Goal: Information Seeking & Learning: Learn about a topic

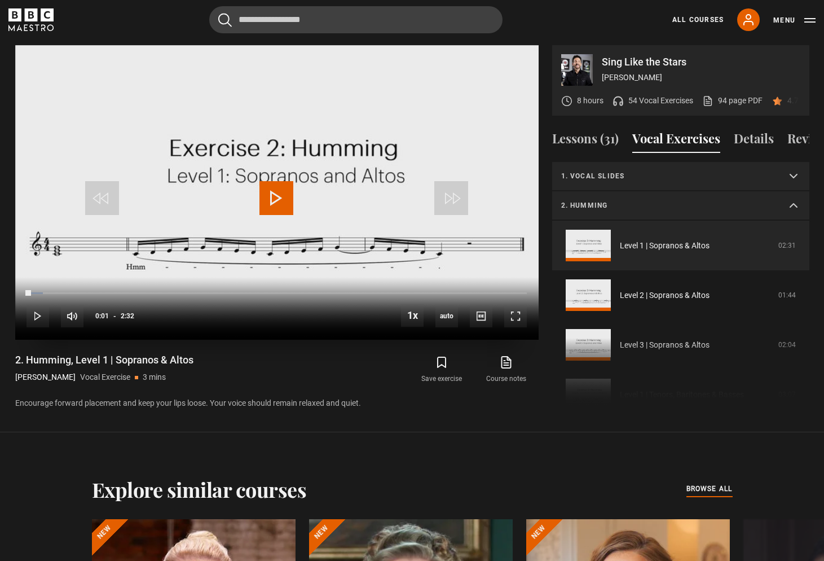
scroll to position [9, 0]
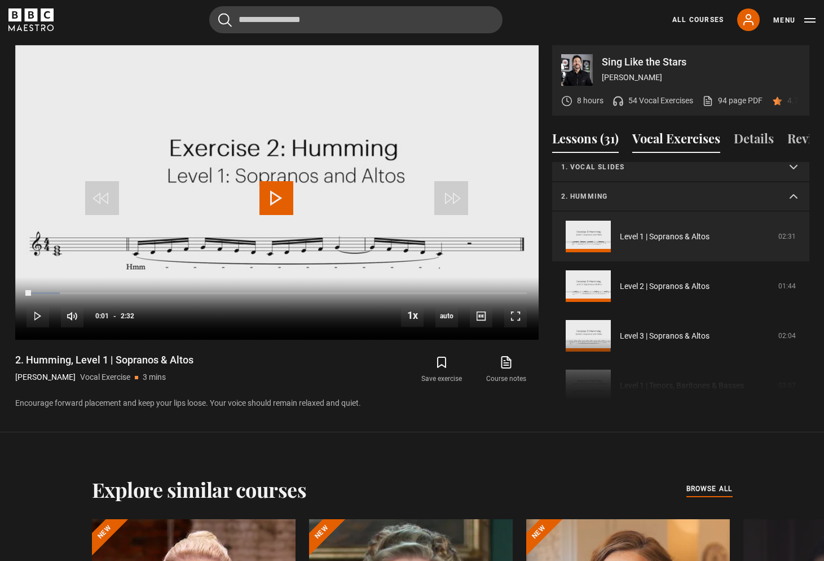
click at [585, 139] on button "Lessons (31)" at bounding box center [585, 141] width 67 height 24
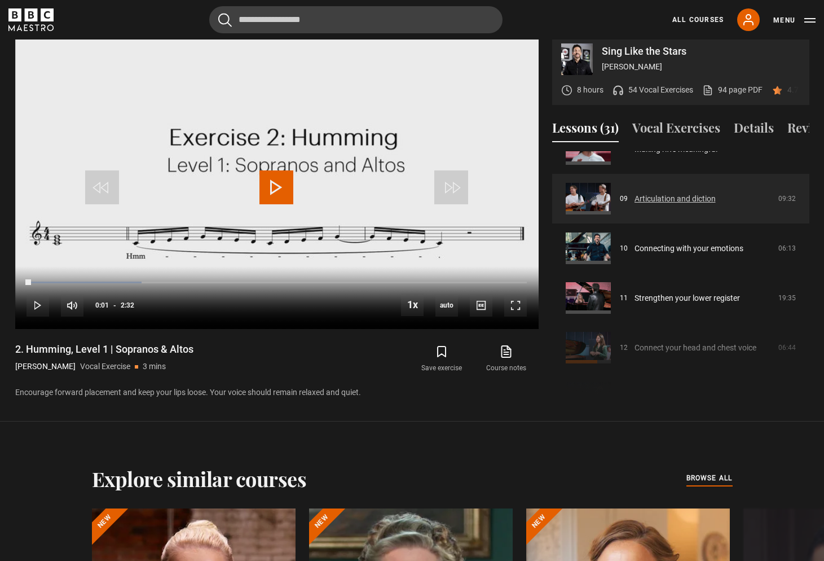
scroll to position [425, 0]
click at [677, 197] on link "Articulation and diction" at bounding box center [674, 198] width 81 height 12
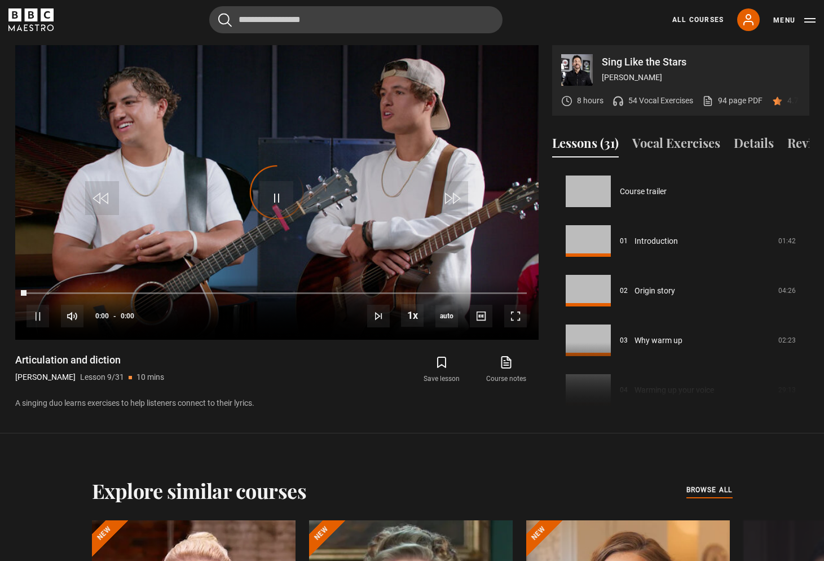
scroll to position [397, 0]
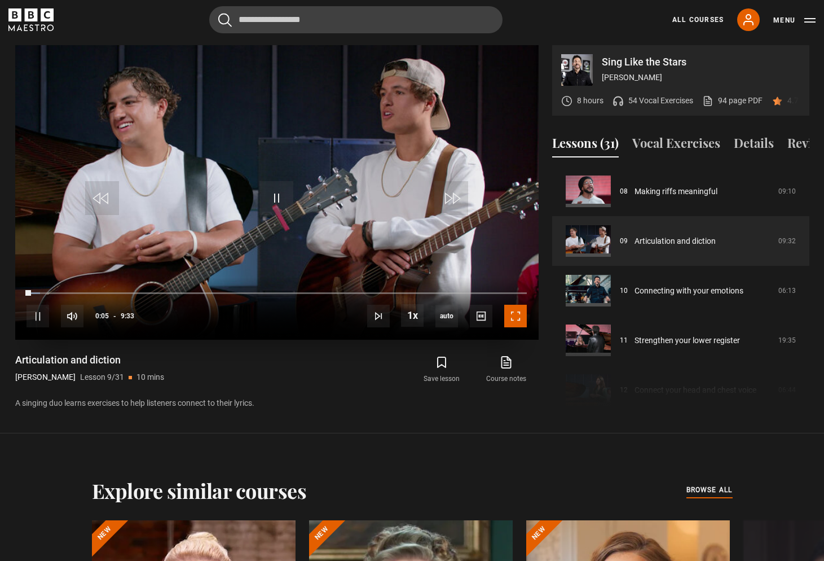
click at [517, 316] on span "Video Player" at bounding box center [515, 316] width 23 height 23
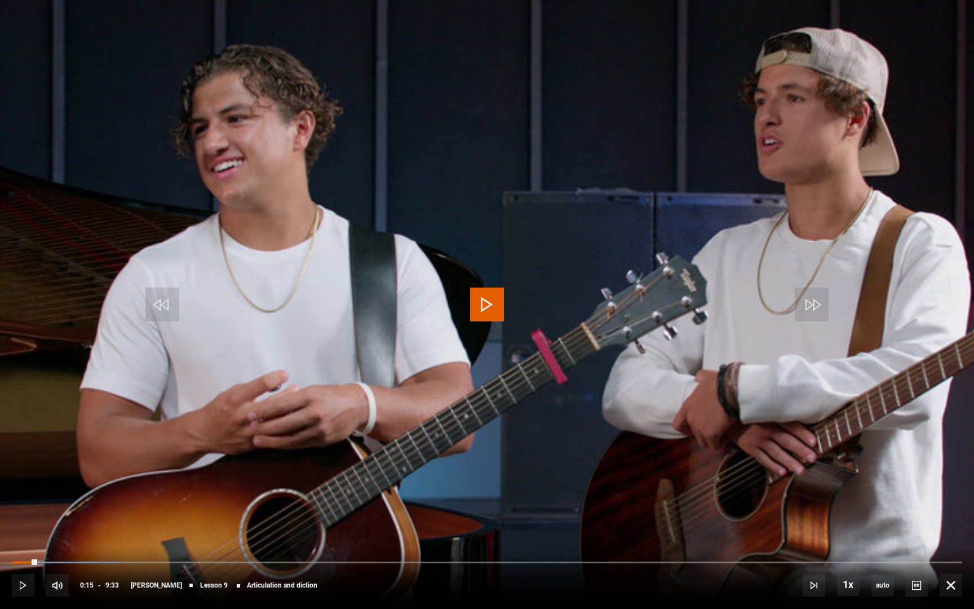
click at [3, 346] on video "Video Player" at bounding box center [487, 304] width 974 height 609
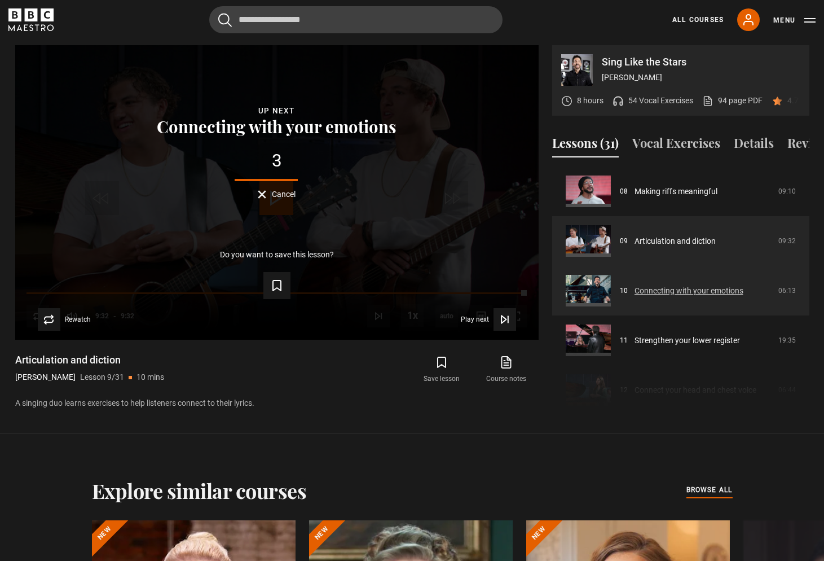
click at [668, 288] on link "Connecting with your emotions" at bounding box center [688, 291] width 109 height 12
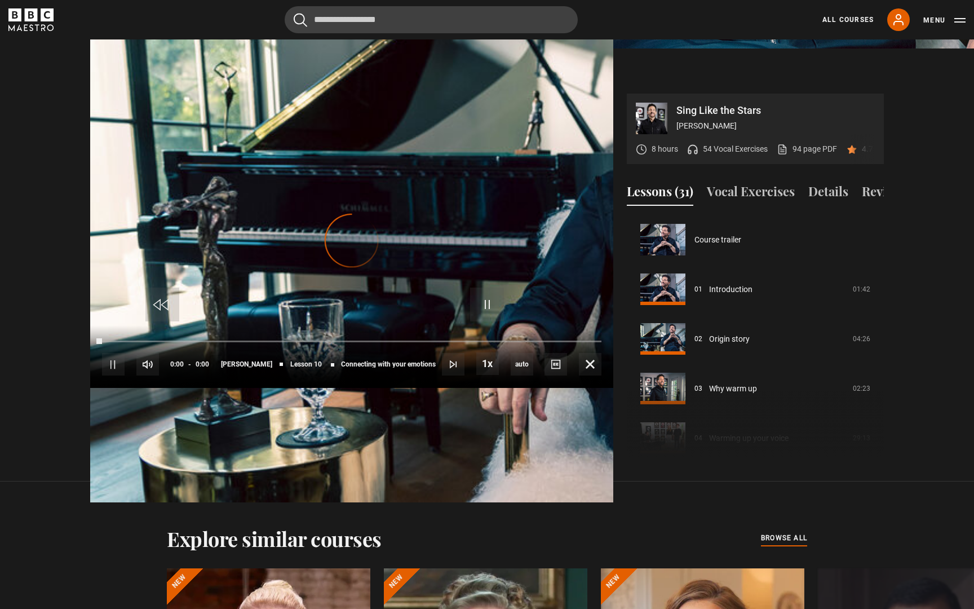
scroll to position [447, 0]
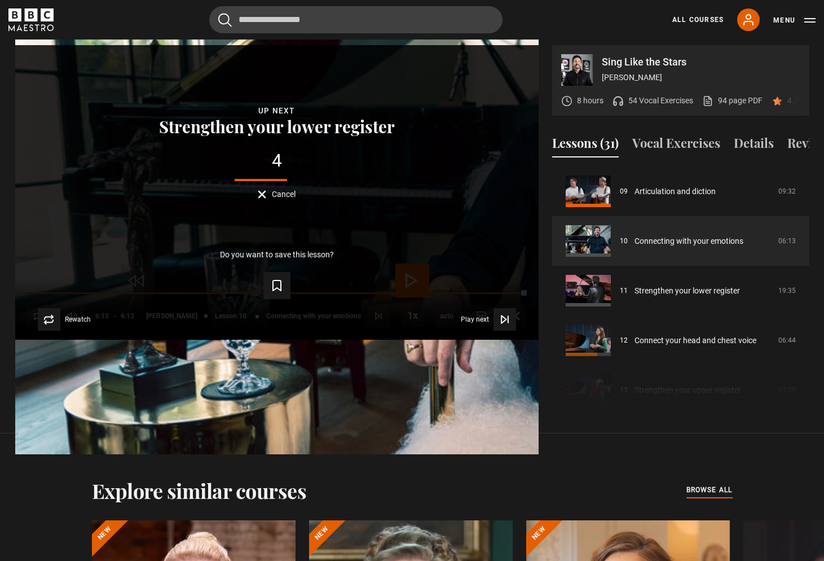
click at [269, 339] on div "Lesson Completed Up next Strengthen your lower register 4 Cancel Do you want to…" at bounding box center [276, 192] width 523 height 294
click at [85, 180] on div "Lesson Completed Up next Strengthen your lower register 2 Cancel Do you want to…" at bounding box center [276, 192] width 523 height 294
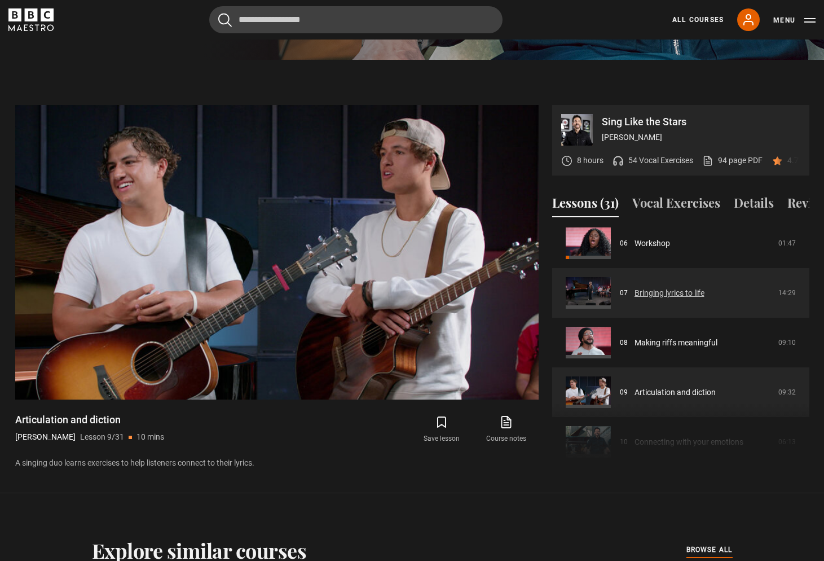
scroll to position [305, 0]
click at [677, 295] on link "Bringing lyrics to life" at bounding box center [669, 294] width 70 height 12
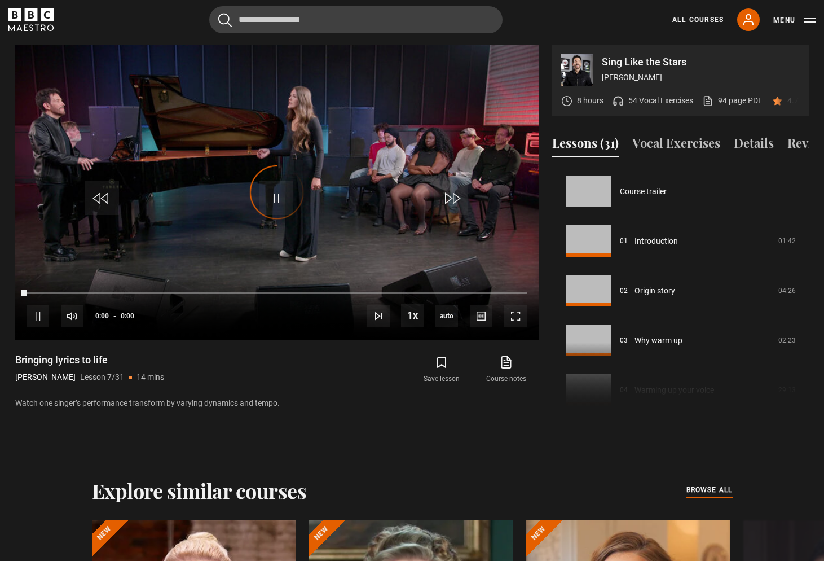
scroll to position [298, 0]
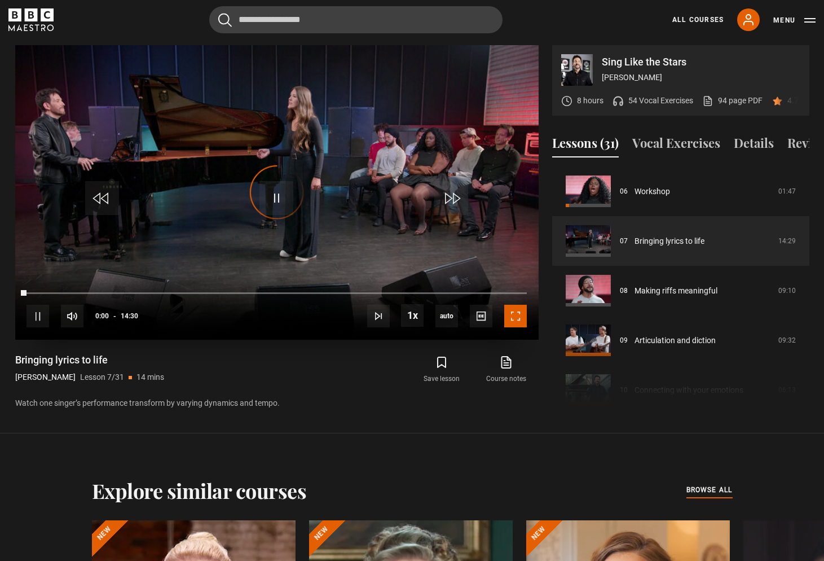
click at [519, 318] on span "Video Player" at bounding box center [515, 316] width 23 height 23
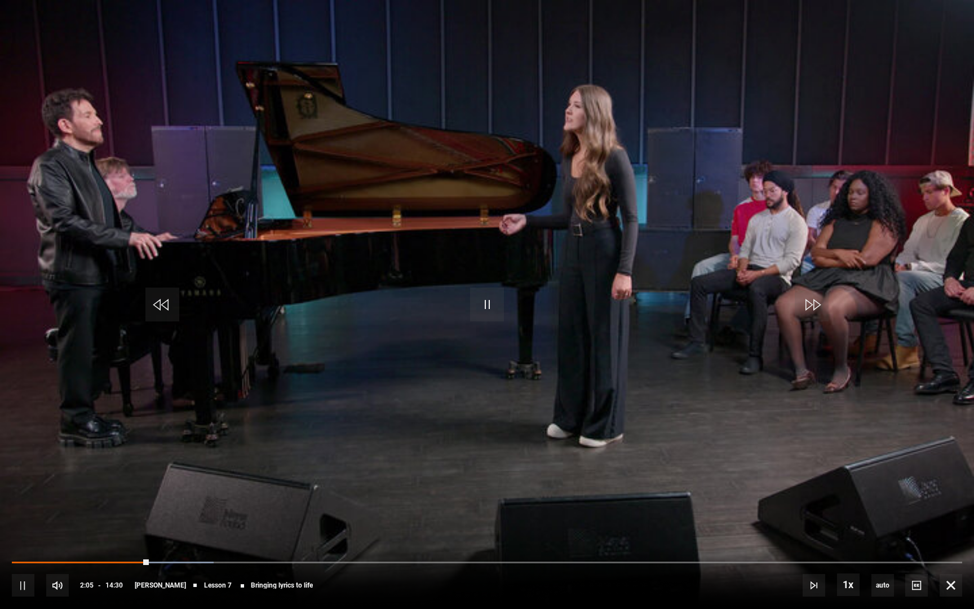
click at [182, 560] on div "10s Skip Back 10 seconds Pause 10s Skip Forward 10 seconds Loaded : 21.26% 02:2…" at bounding box center [487, 577] width 974 height 63
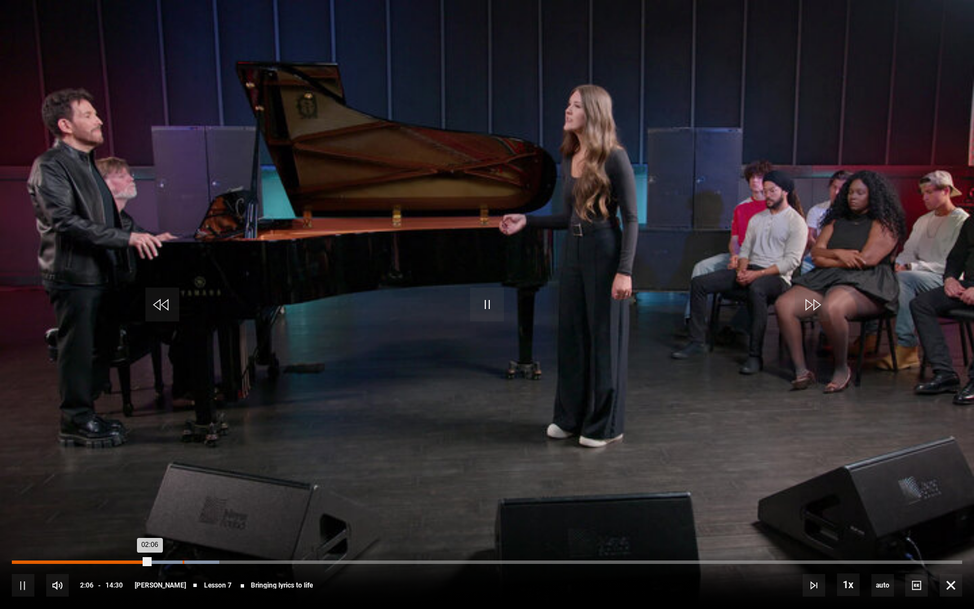
click at [182, 560] on div "Loaded : 21.84% 02:36 02:06" at bounding box center [487, 562] width 951 height 3
click at [170, 560] on div "Loaded : 22.41% 02:25 02:36" at bounding box center [487, 562] width 951 height 3
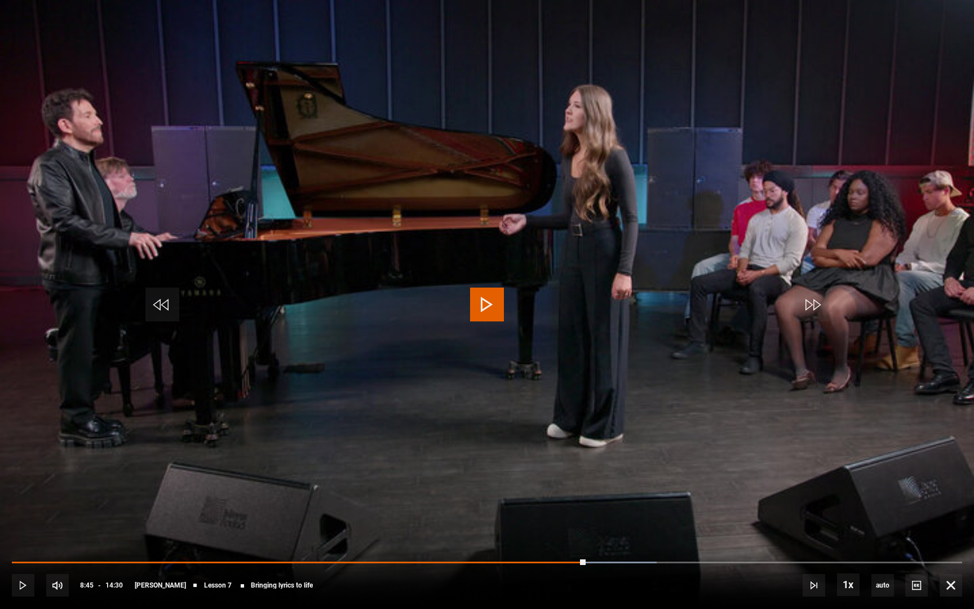
click at [493, 302] on span "Video Player" at bounding box center [487, 305] width 34 height 34
click at [683, 558] on div "10s Skip Back 10 seconds Pause 10s Skip Forward 10 seconds Loaded : 69.54% 02:2…" at bounding box center [487, 577] width 974 height 63
click at [681, 560] on div "10s Skip Back 10 seconds Pause 10s Skip Forward 10 seconds Loaded : 69.54% 10:1…" at bounding box center [487, 577] width 974 height 63
click at [689, 558] on div "10s Skip Back 10 seconds Pause 10s Skip Forward 10 seconds Loaded : 70.11% 10:1…" at bounding box center [487, 577] width 974 height 63
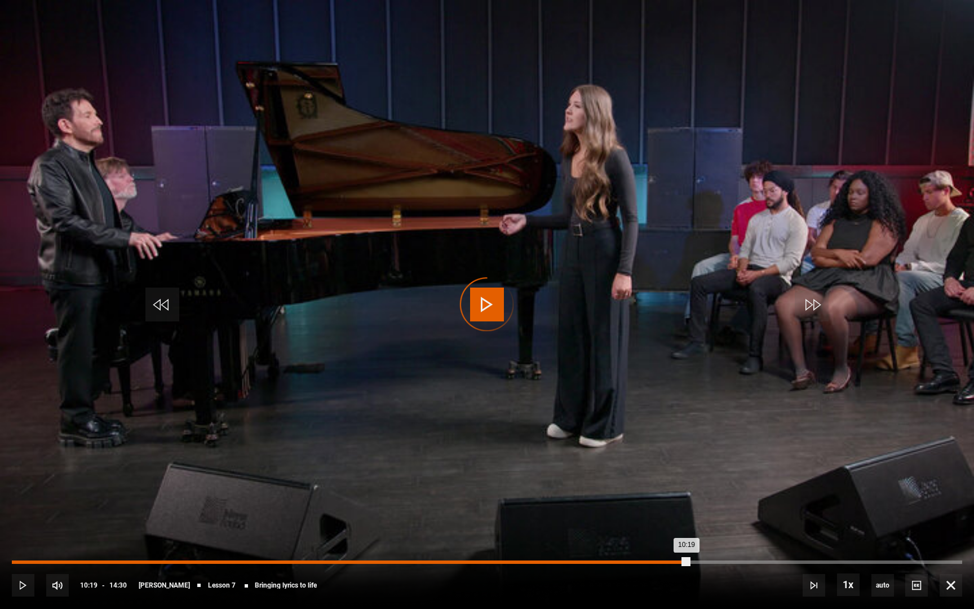
click at [689, 560] on div "Loaded : 70.11% 10:19 10:19" at bounding box center [487, 562] width 951 height 3
click at [756, 560] on div "Loaded : 0.00% 11:20 11:20" at bounding box center [487, 562] width 951 height 3
drag, startPoint x: 756, startPoint y: 561, endPoint x: 384, endPoint y: 561, distance: 371.6
click at [424, 560] on div "11:20" at bounding box center [384, 562] width 744 height 3
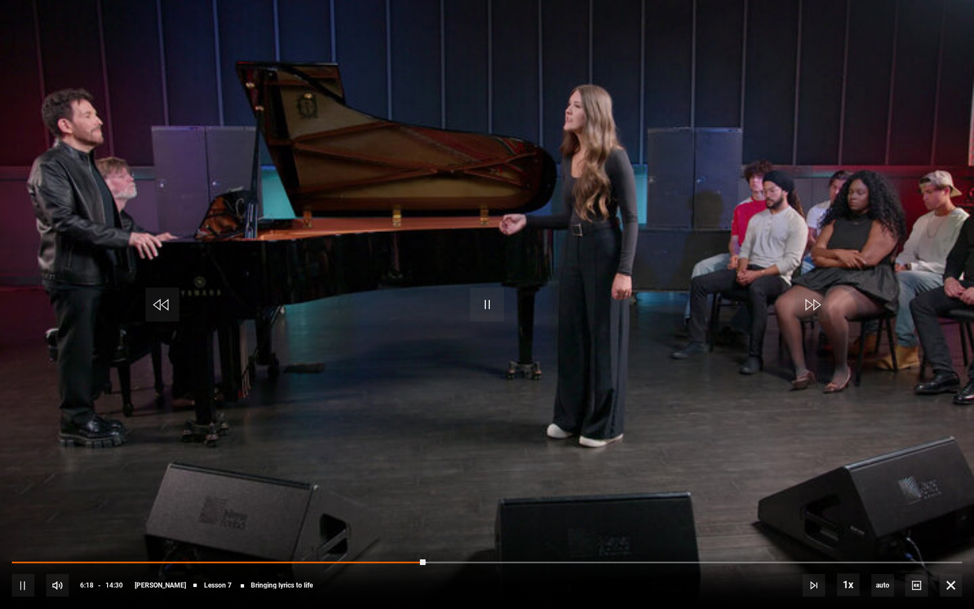
click at [786, 559] on div "10s Skip Back 10 seconds Pause 10s Skip Forward 10 seconds Loaded : 43.68% 00:3…" at bounding box center [487, 577] width 974 height 63
click at [818, 560] on div "10s Skip Back 10 seconds Pause 10s Skip Forward 10 seconds Loaded : 43.68% 00:3…" at bounding box center [487, 577] width 974 height 63
click at [823, 557] on div "10s Skip Back 10 seconds Pause 10s Skip Forward 10 seconds Loaded : 44.25% 00:3…" at bounding box center [487, 577] width 974 height 63
click at [823, 560] on div "10s Skip Back 10 seconds Pause 10s Skip Forward 10 seconds Loaded : 44.25% 12:2…" at bounding box center [487, 577] width 974 height 63
click at [823, 559] on div "10s Skip Back 10 seconds Pause 10s Skip Forward 10 seconds Loaded : 44.25% 12:2…" at bounding box center [487, 577] width 974 height 63
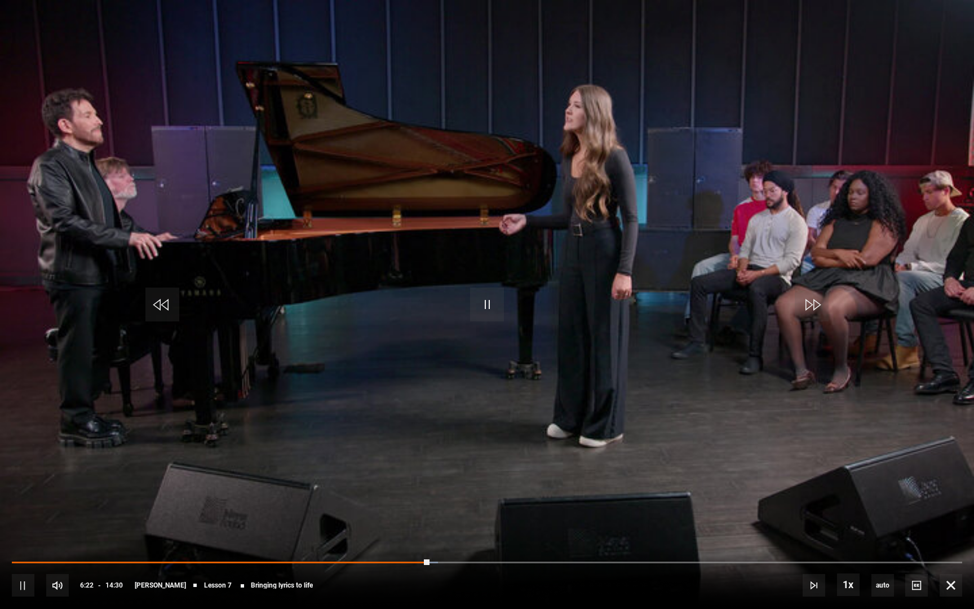
click at [823, 560] on div "10s Skip Back 10 seconds Pause 10s Skip Forward 10 seconds Loaded : 44.83% 12:2…" at bounding box center [487, 577] width 974 height 63
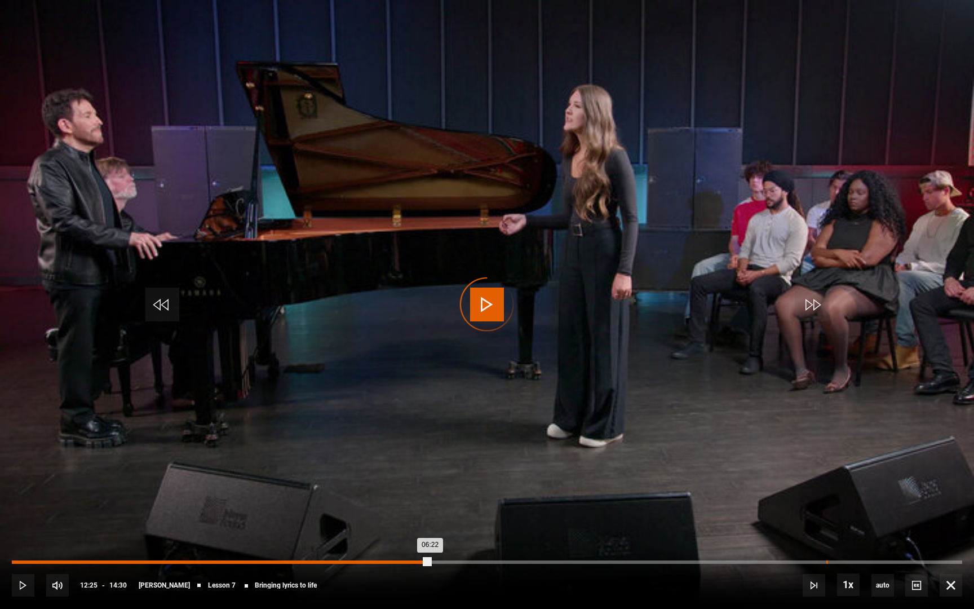
click at [823, 560] on div "12:25" at bounding box center [828, 562] width 2 height 3
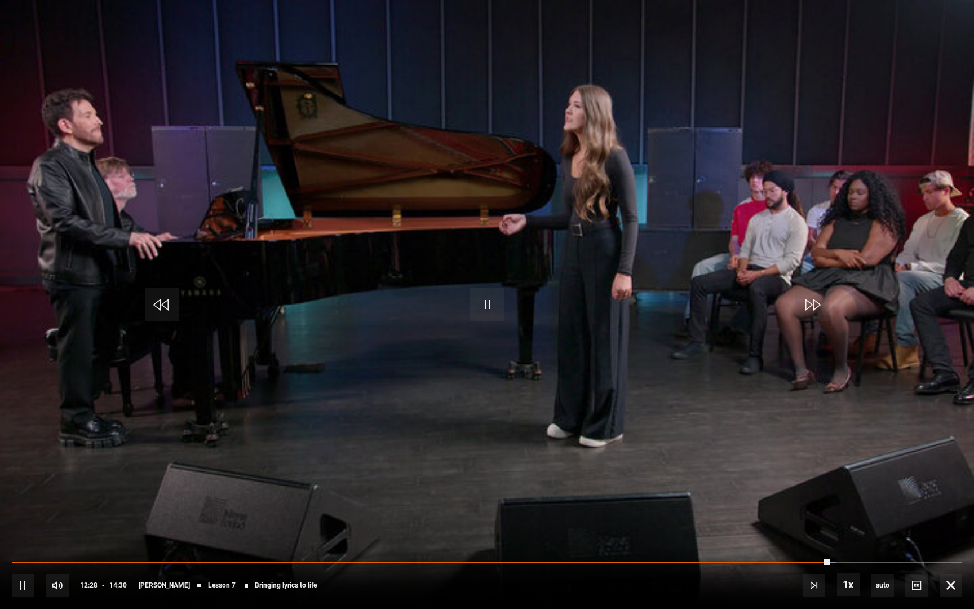
click at [806, 560] on div "10s Skip Back 10 seconds Pause 10s Skip Forward 10 seconds Loaded : 86.78% 12:2…" at bounding box center [487, 577] width 974 height 63
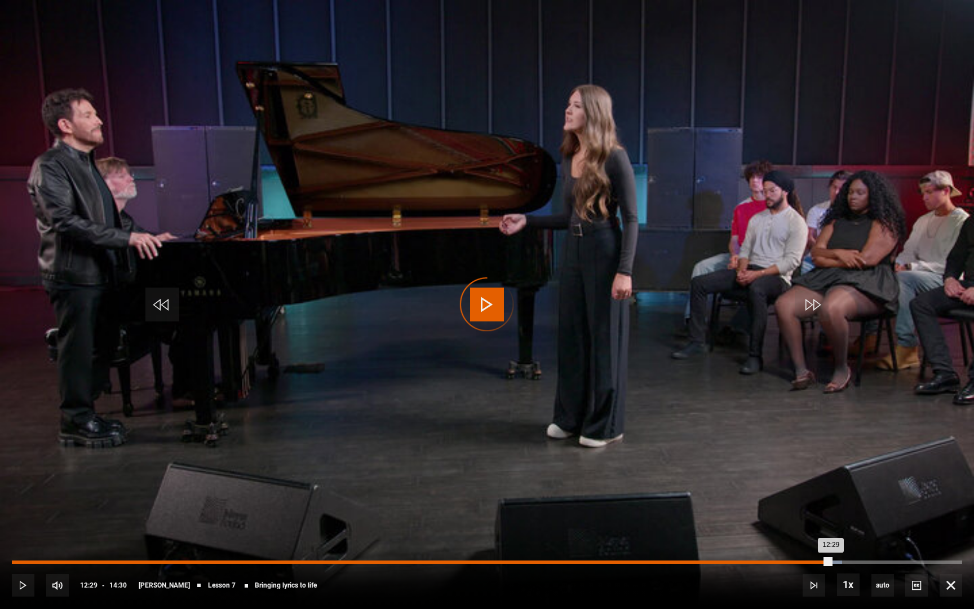
click at [807, 560] on div "Loaded : 87.36% 12:08 12:29" at bounding box center [487, 562] width 951 height 3
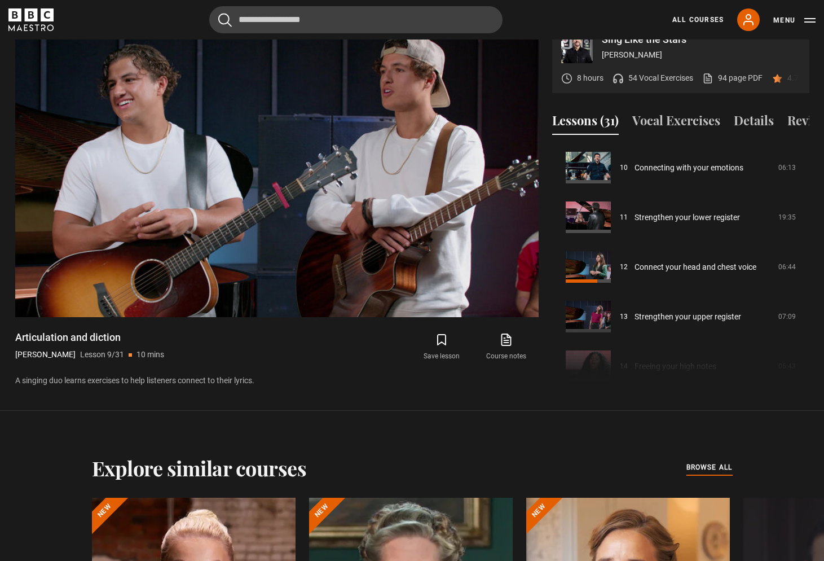
scroll to position [566, 0]
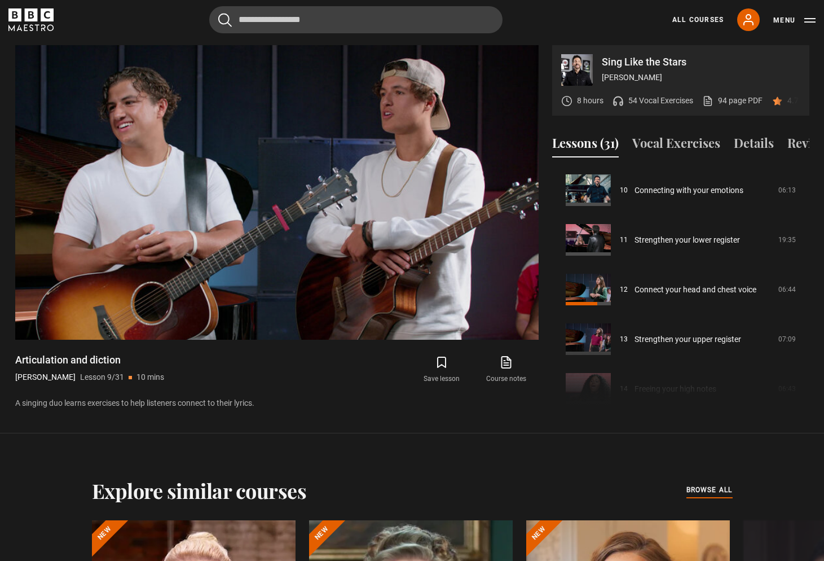
click at [33, 26] on icon "BBC Maestro" at bounding box center [30, 19] width 45 height 23
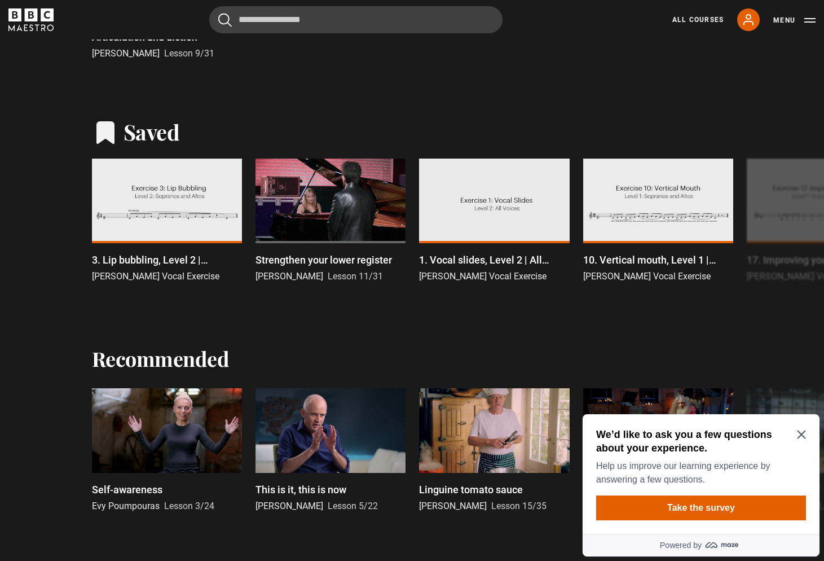
scroll to position [524, 0]
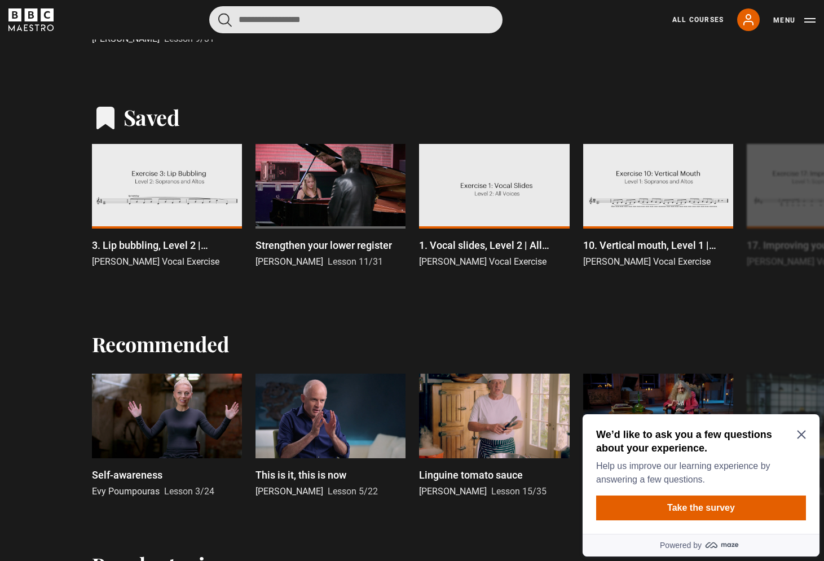
click at [265, 22] on input "Search" at bounding box center [355, 19] width 293 height 27
click at [218, 13] on button "submit" at bounding box center [225, 20] width 14 height 14
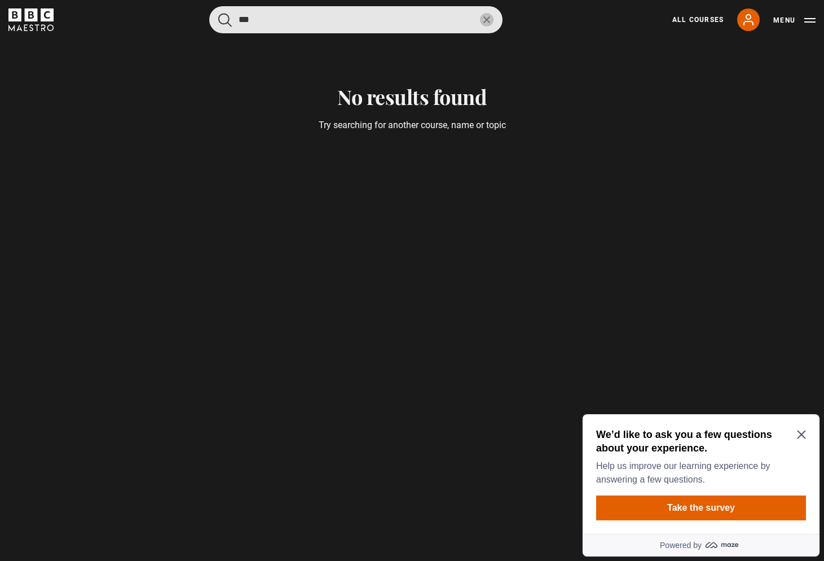
click at [256, 18] on input "***" at bounding box center [355, 19] width 293 height 27
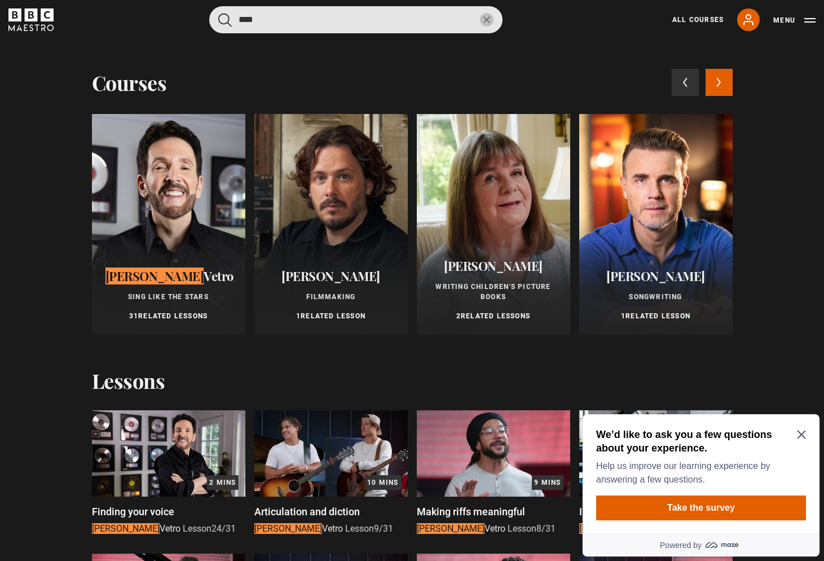
type input "****"
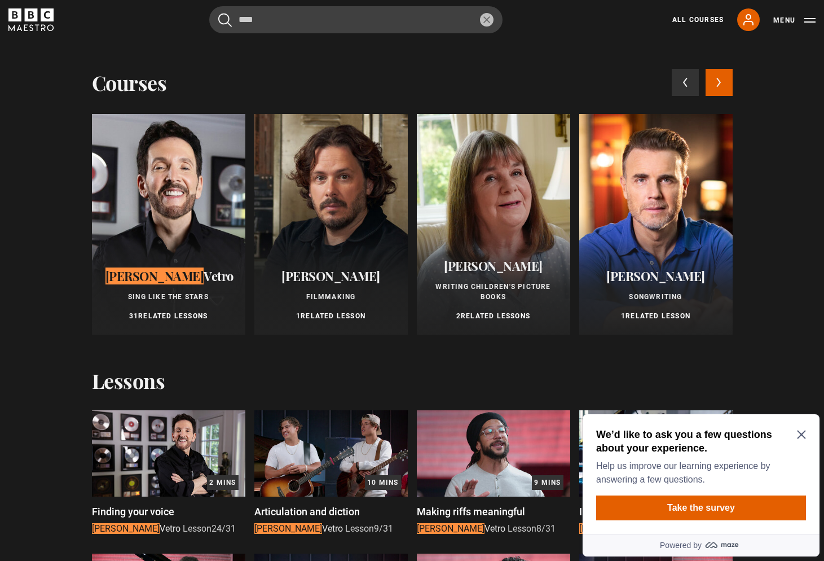
click at [162, 186] on div at bounding box center [168, 224] width 153 height 220
click at [159, 246] on div at bounding box center [168, 224] width 153 height 220
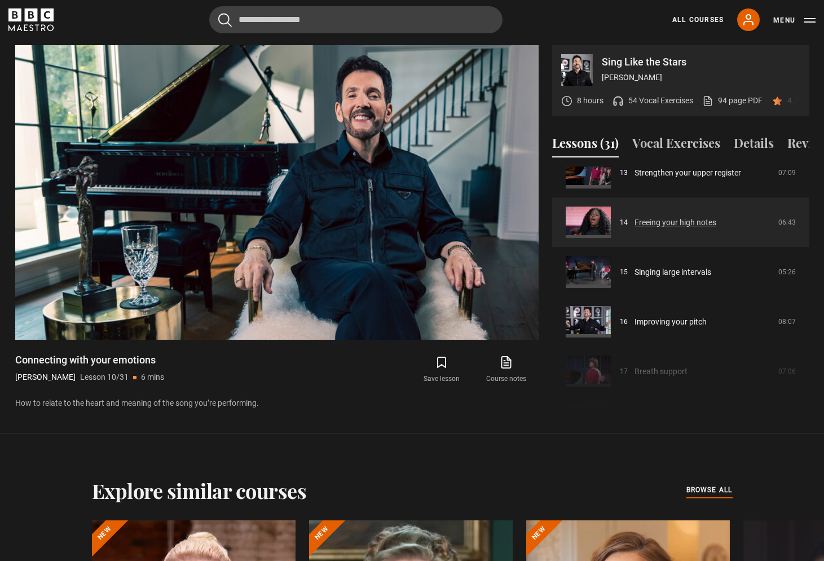
scroll to position [668, 0]
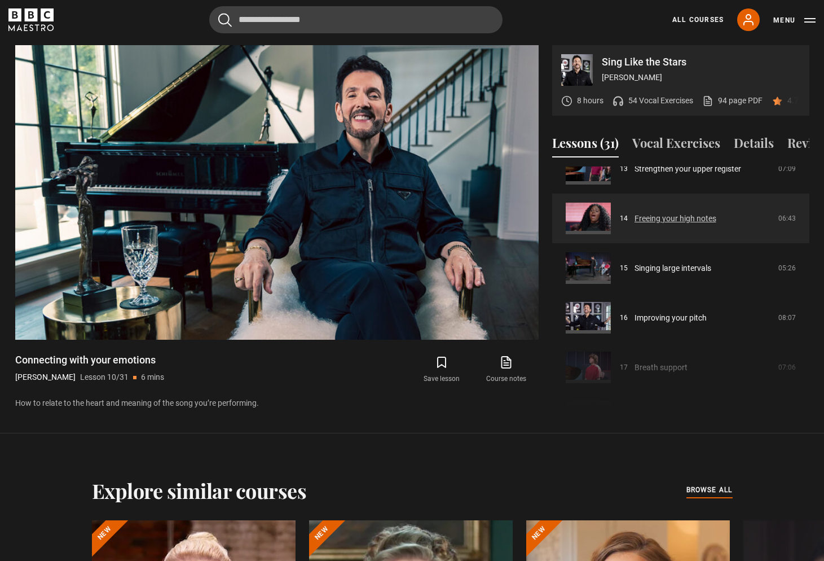
click at [678, 217] on link "Freeing your high notes" at bounding box center [675, 219] width 82 height 12
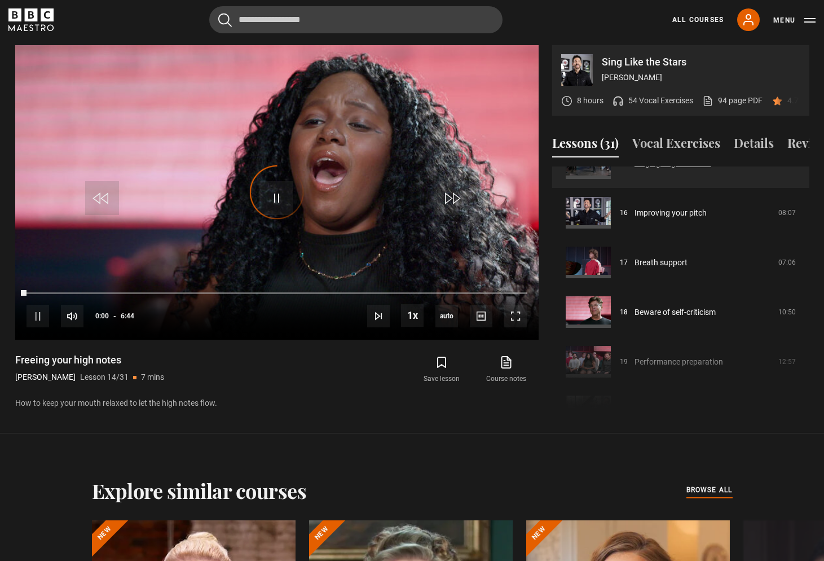
scroll to position [775, 0]
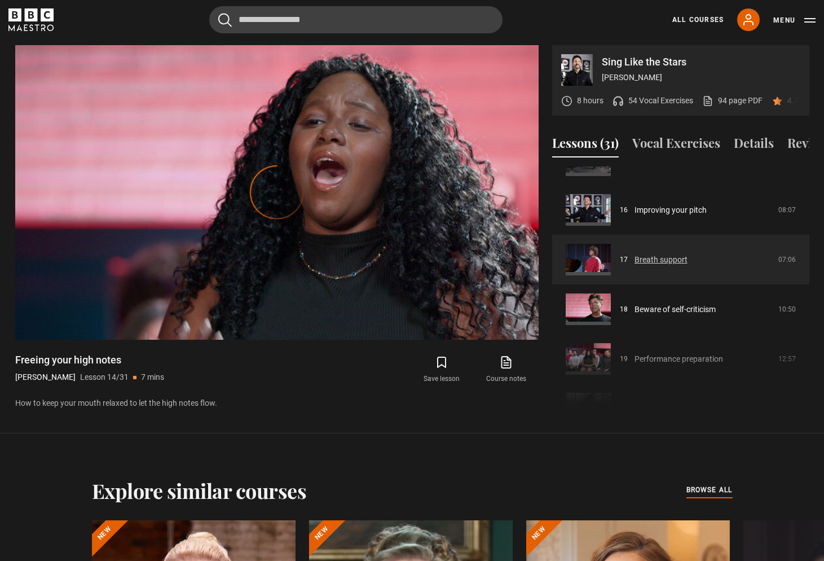
click at [653, 261] on link "Breath support" at bounding box center [660, 260] width 53 height 12
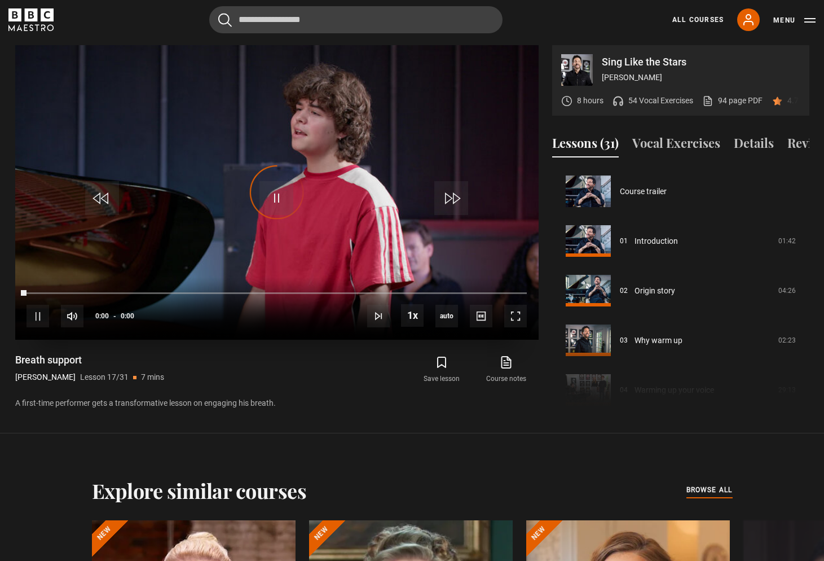
scroll to position [794, 0]
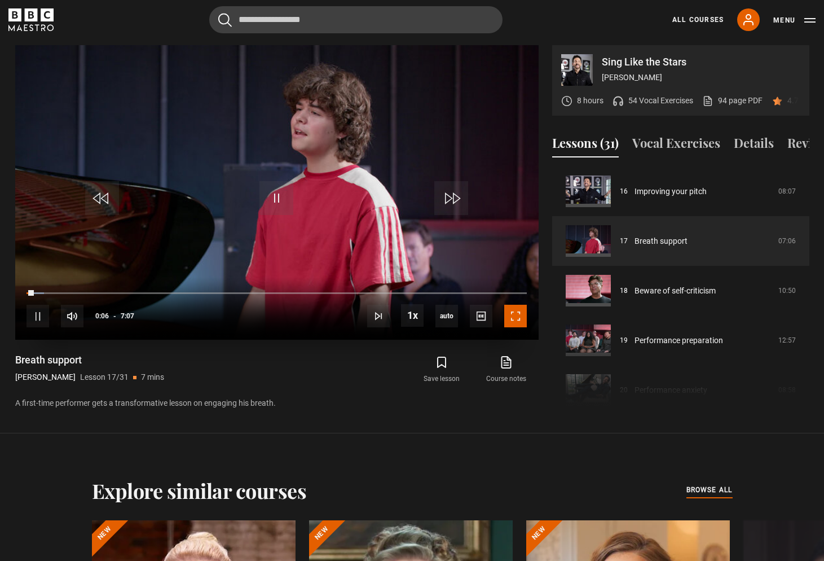
click at [522, 313] on span "Video Player" at bounding box center [515, 316] width 23 height 23
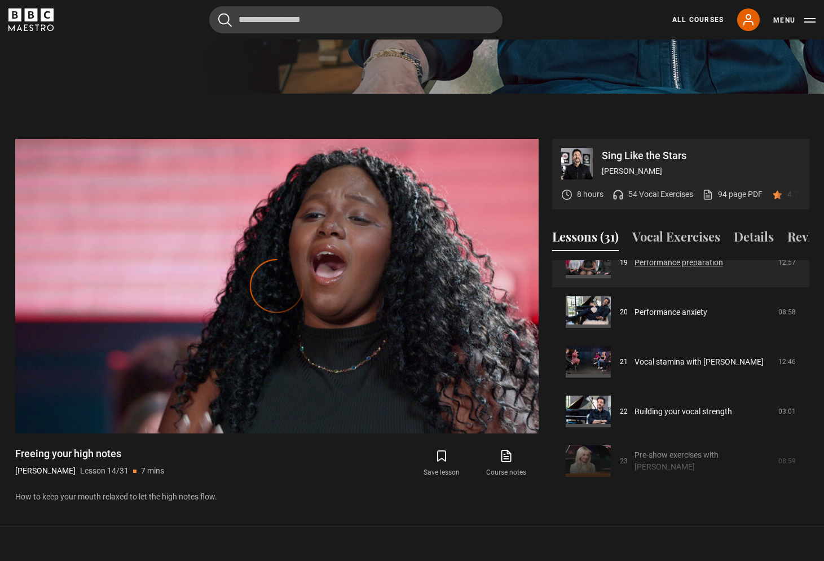
scroll to position [970, 0]
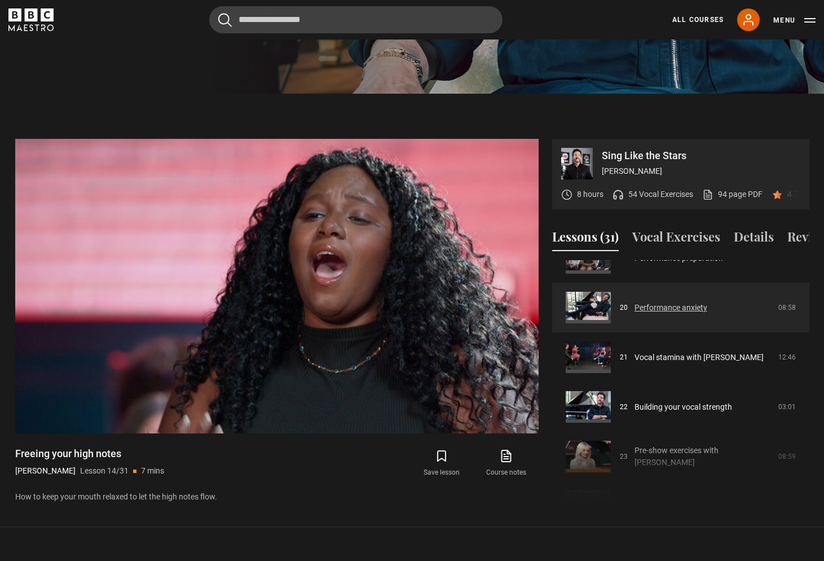
click at [681, 304] on link "Performance anxiety" at bounding box center [670, 308] width 73 height 12
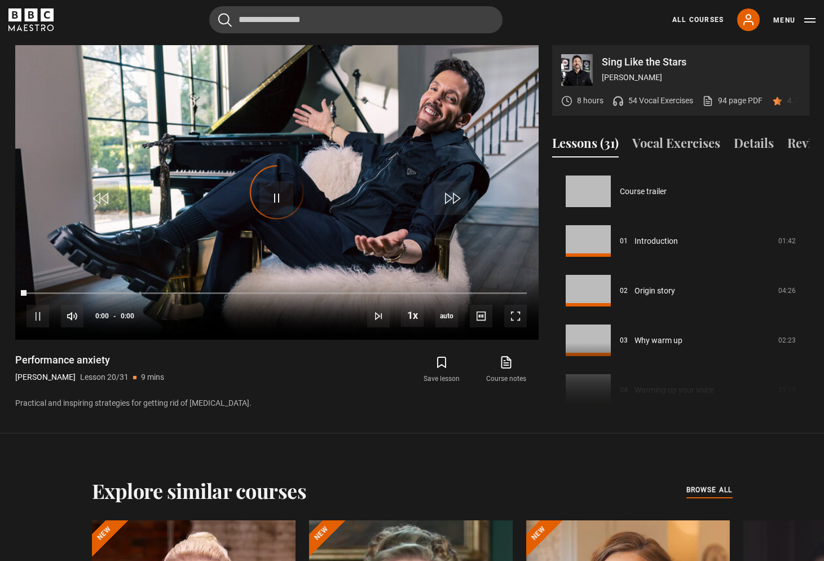
scroll to position [943, 0]
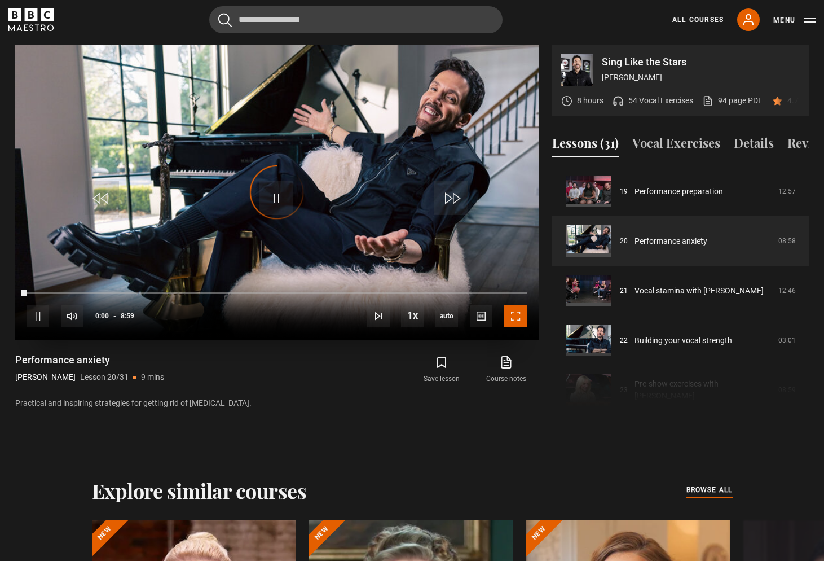
click at [518, 314] on span "Video Player" at bounding box center [515, 316] width 23 height 23
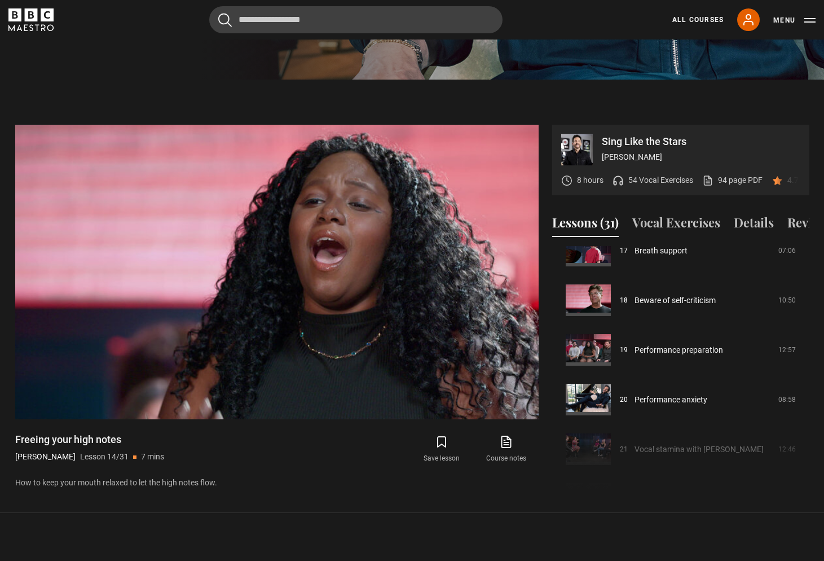
scroll to position [864, 0]
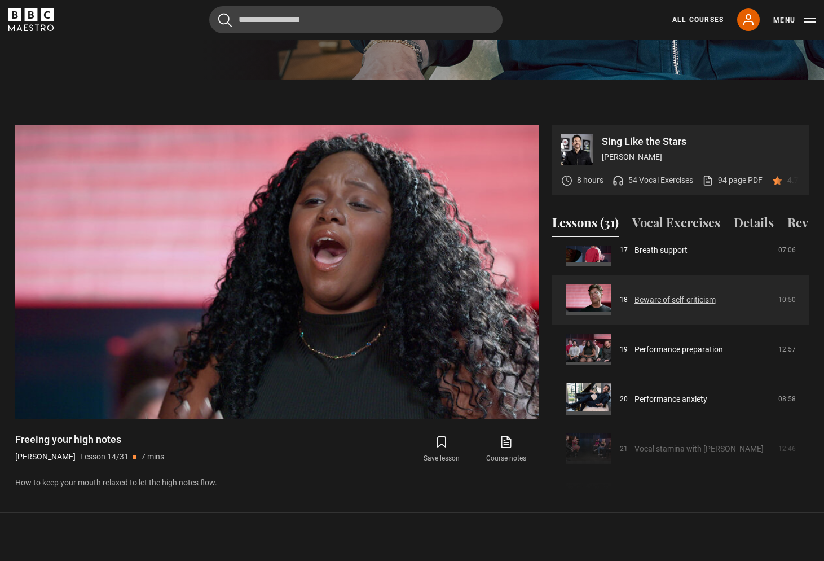
click at [674, 297] on link "Beware of self-criticism" at bounding box center [674, 300] width 81 height 12
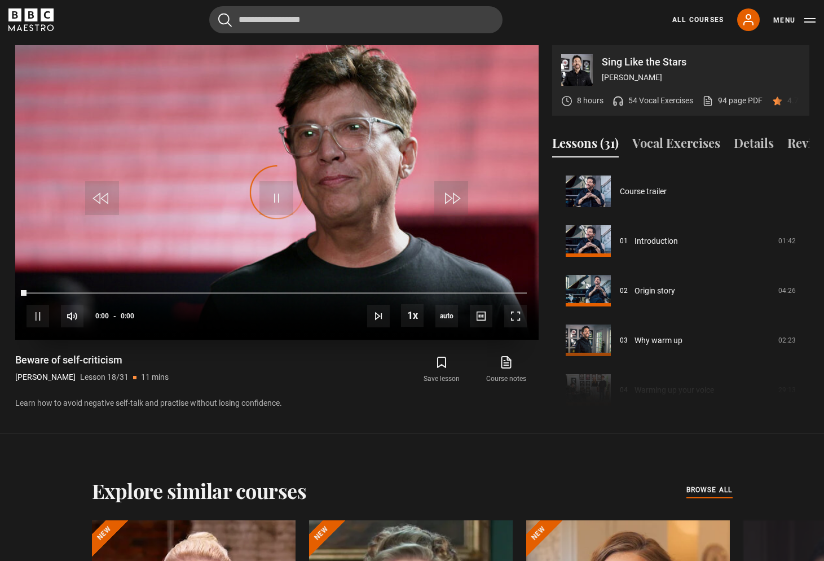
scroll to position [844, 0]
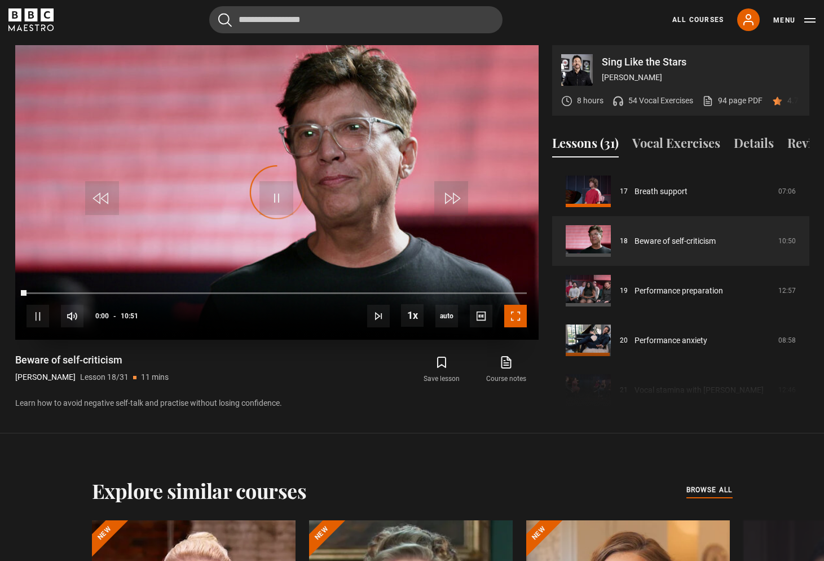
click at [522, 324] on span "Video Player" at bounding box center [515, 316] width 23 height 23
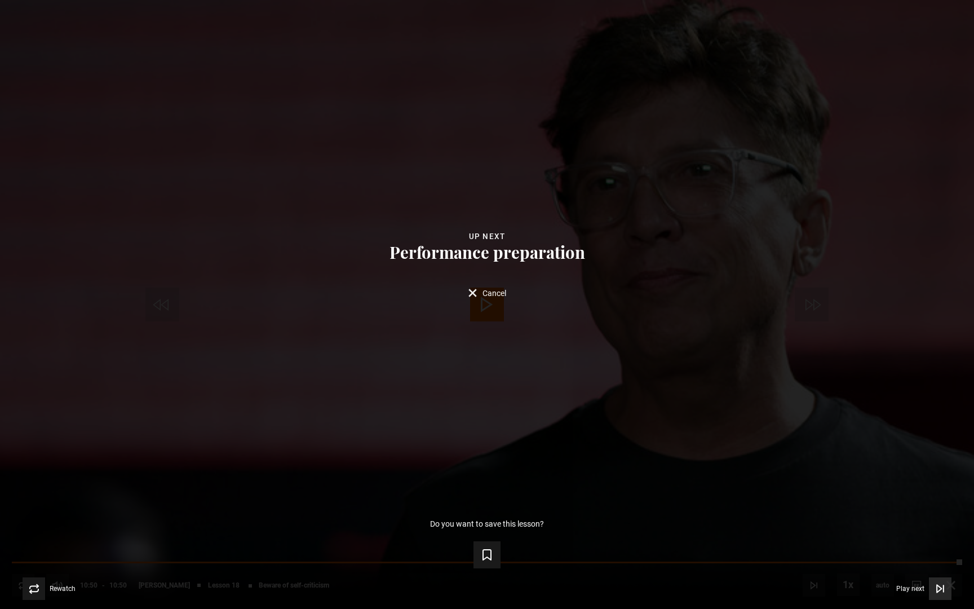
click at [823, 560] on span "Video Player" at bounding box center [940, 588] width 23 height 23
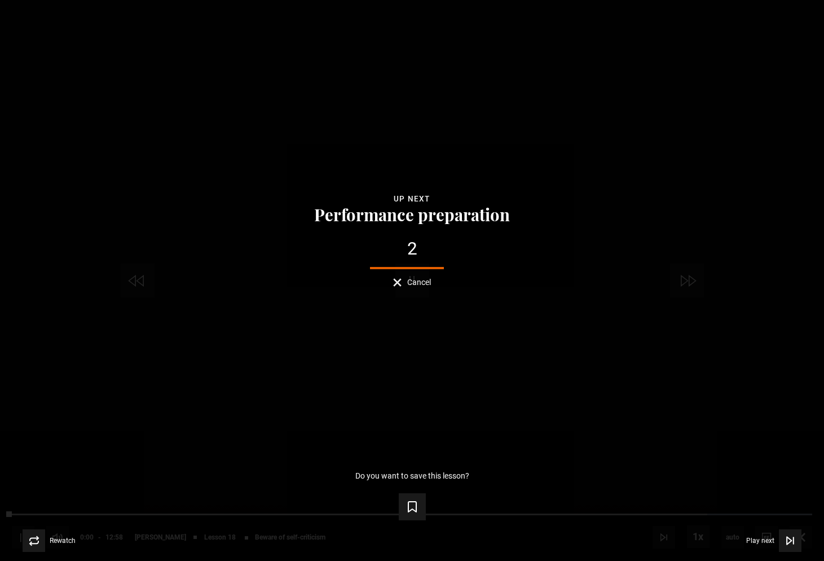
click at [617, 164] on div "Lesson Completed Up next Performance preparation 2 Cancel Do you want to save t…" at bounding box center [412, 280] width 824 height 561
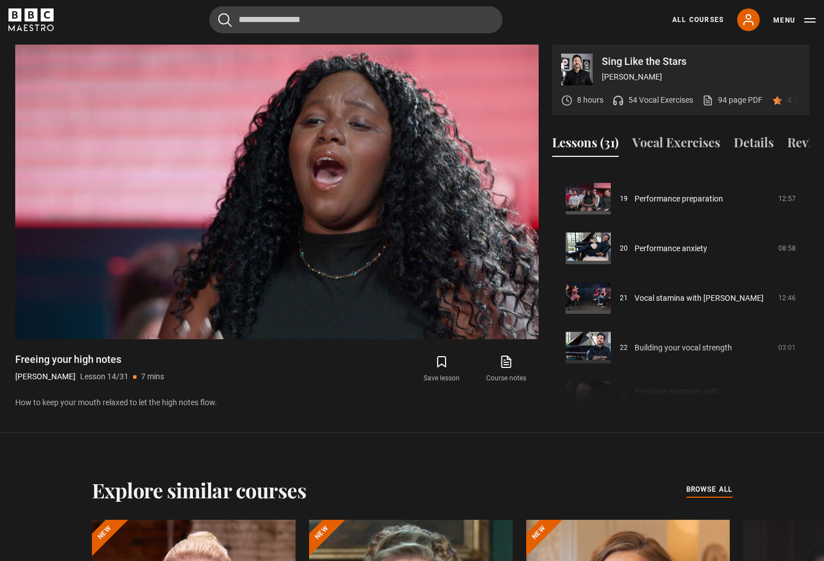
scroll to position [942, 0]
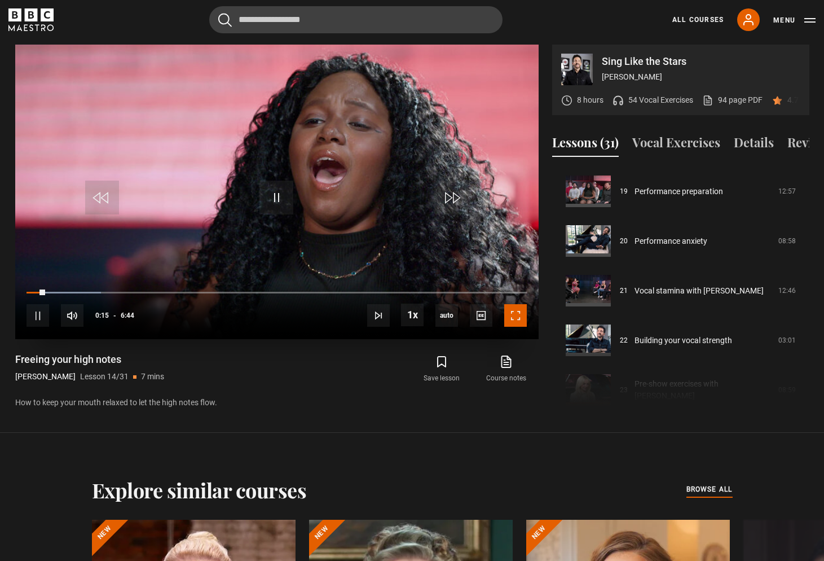
click at [511, 314] on span "Video Player" at bounding box center [515, 315] width 23 height 23
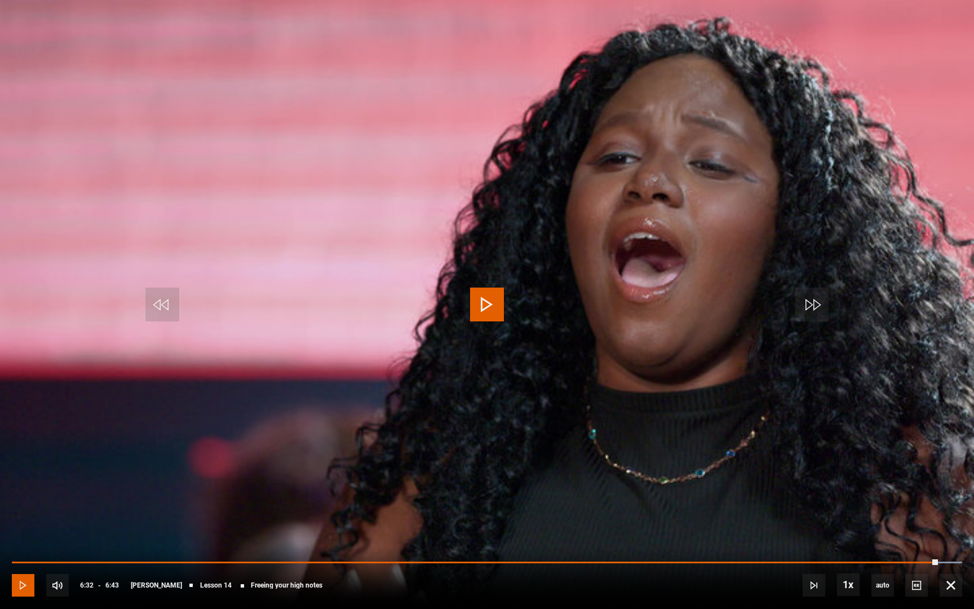
click at [27, 560] on span "Video Player" at bounding box center [23, 585] width 23 height 23
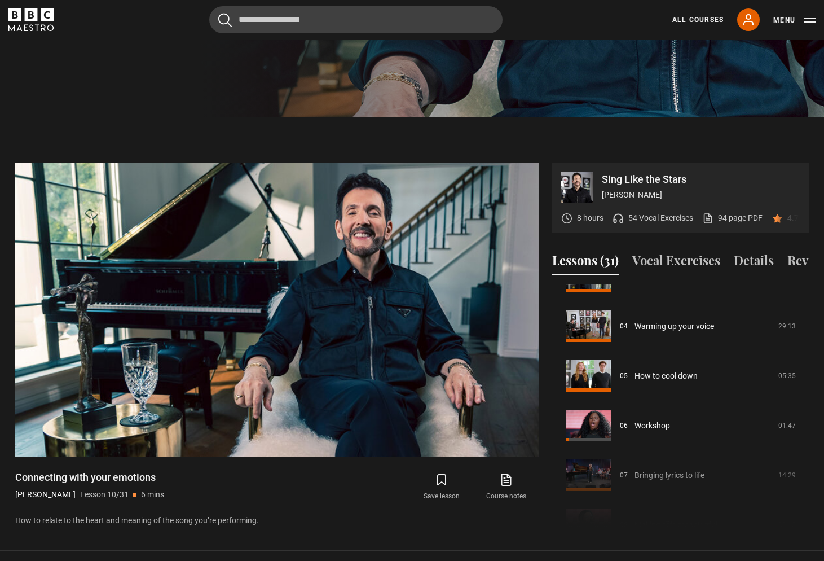
scroll to position [205, 0]
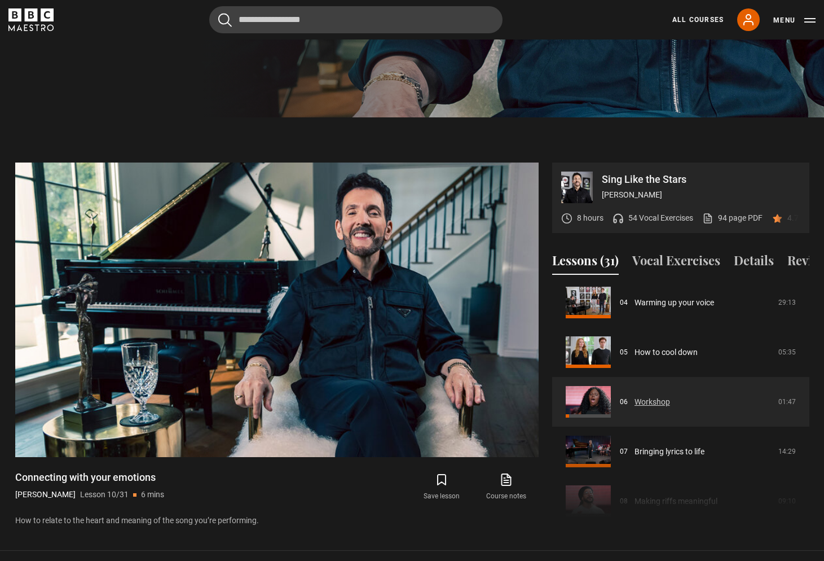
click at [660, 400] on link "Workshop" at bounding box center [652, 402] width 36 height 12
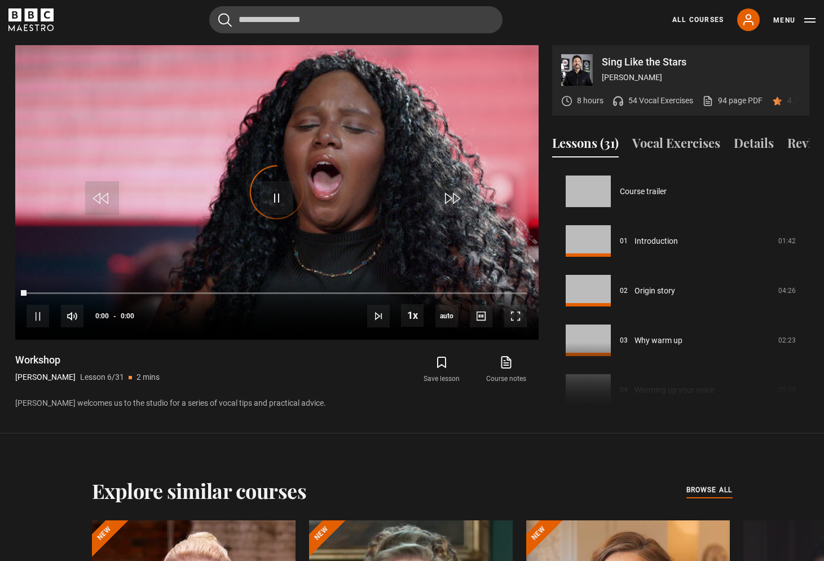
scroll to position [248, 0]
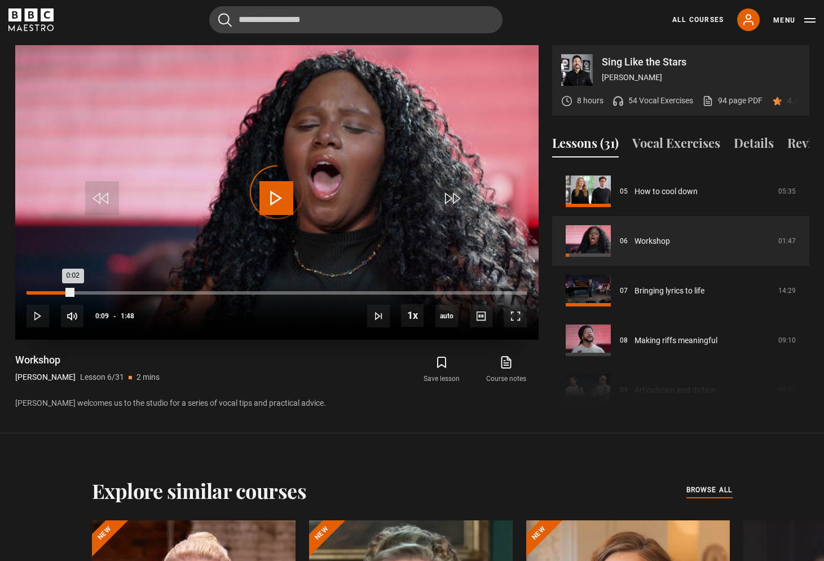
click at [38, 292] on div "0:02" at bounding box center [39, 292] width 2 height 3
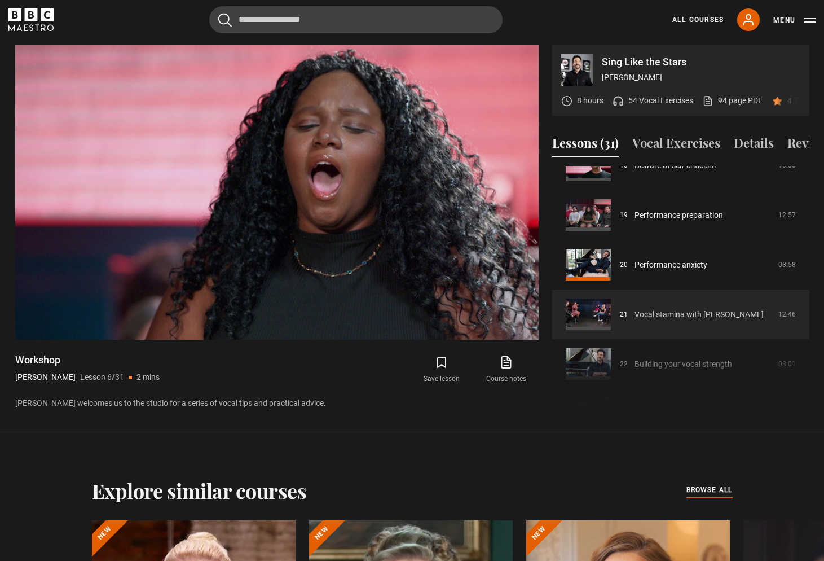
scroll to position [911, 0]
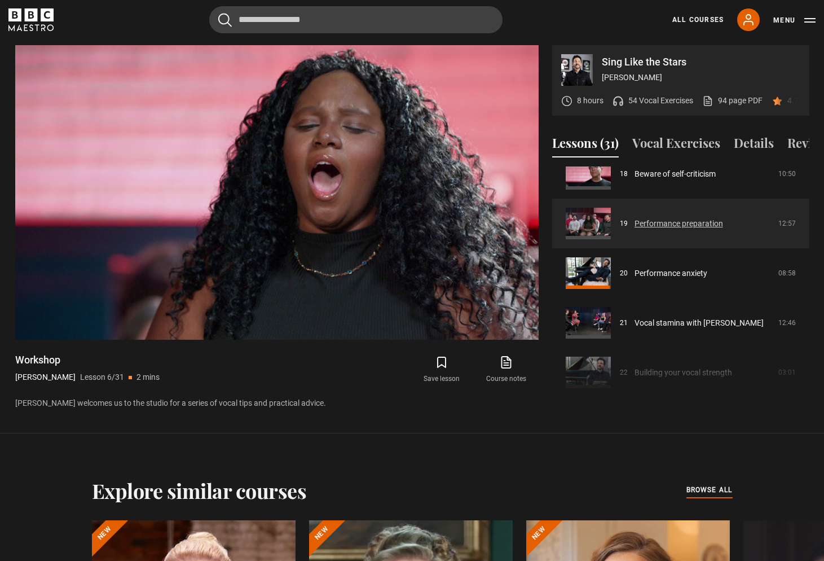
click at [677, 228] on link "Performance preparation" at bounding box center [678, 224] width 89 height 12
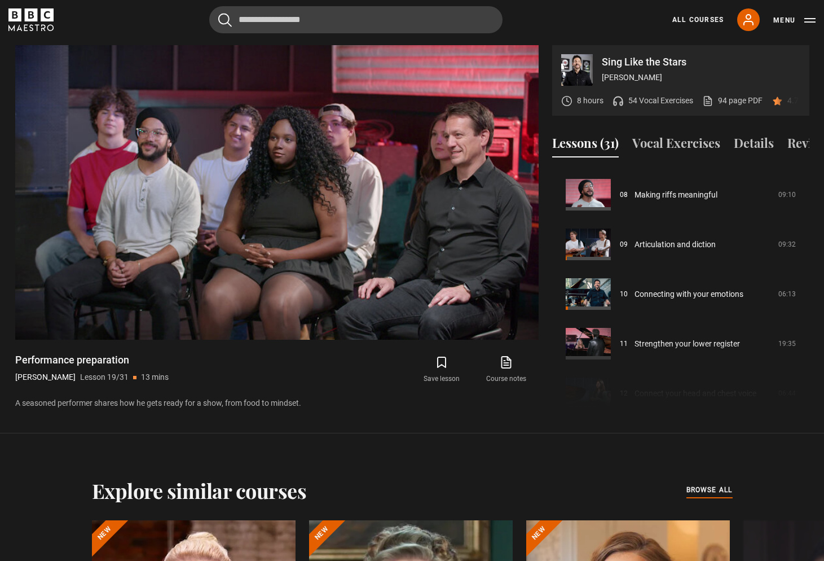
scroll to position [392, 0]
click at [752, 143] on button "Details" at bounding box center [754, 146] width 40 height 24
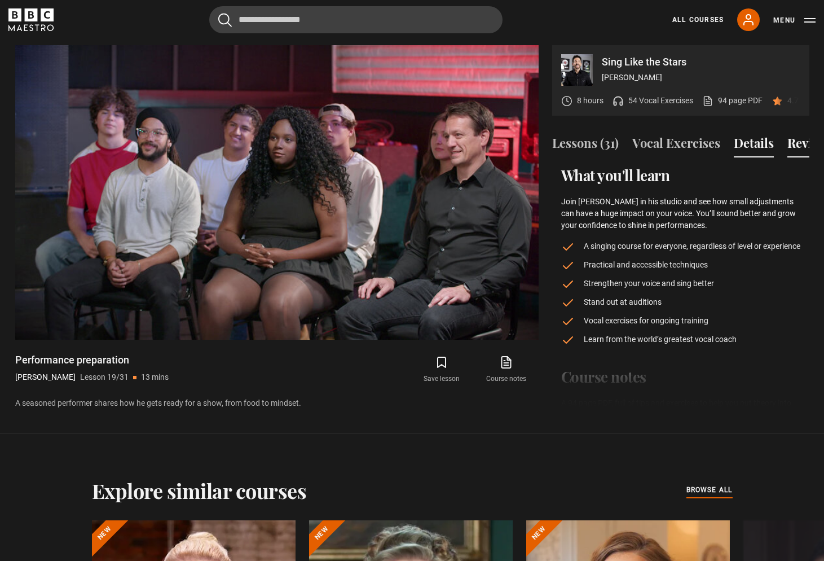
click at [795, 141] on button "Reviews (60)" at bounding box center [822, 146] width 70 height 24
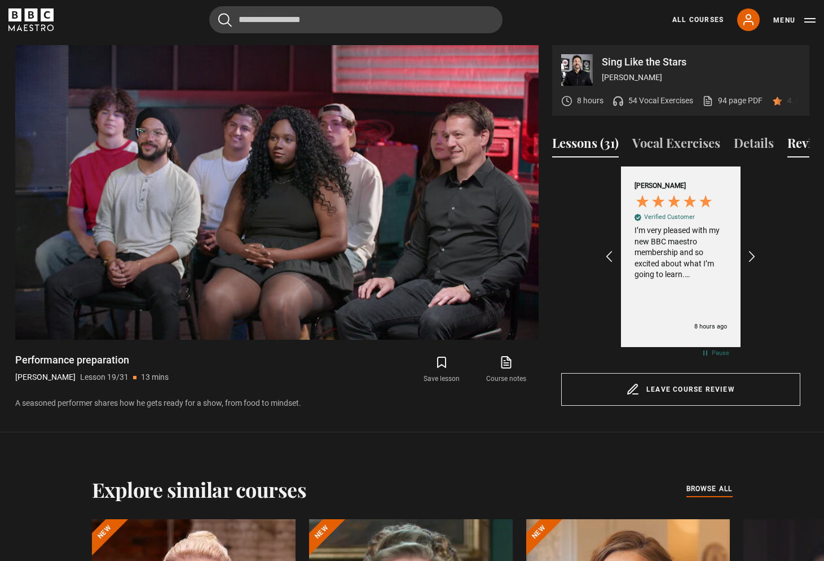
click at [586, 152] on button "Lessons (31)" at bounding box center [585, 146] width 67 height 24
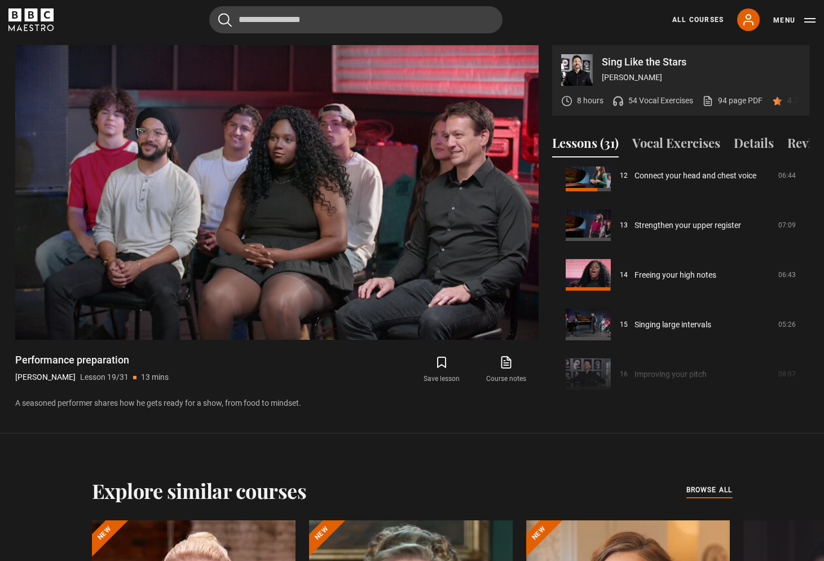
scroll to position [611, 0]
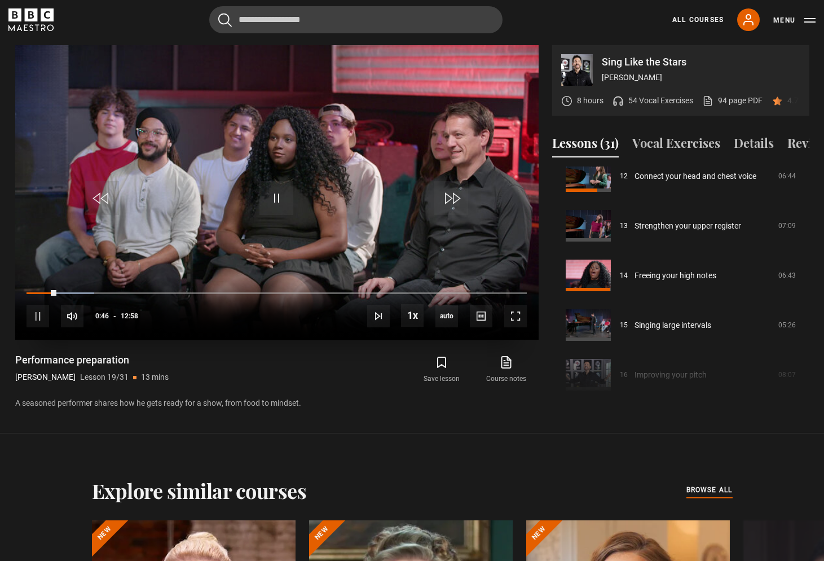
click at [90, 290] on div "10s Skip Back 10 seconds Pause 10s Skip Forward 10 seconds Loaded : 13.50% 01:2…" at bounding box center [276, 308] width 523 height 63
click at [90, 293] on div "Loaded : 13.50% 01:39 00:47" at bounding box center [277, 292] width 500 height 3
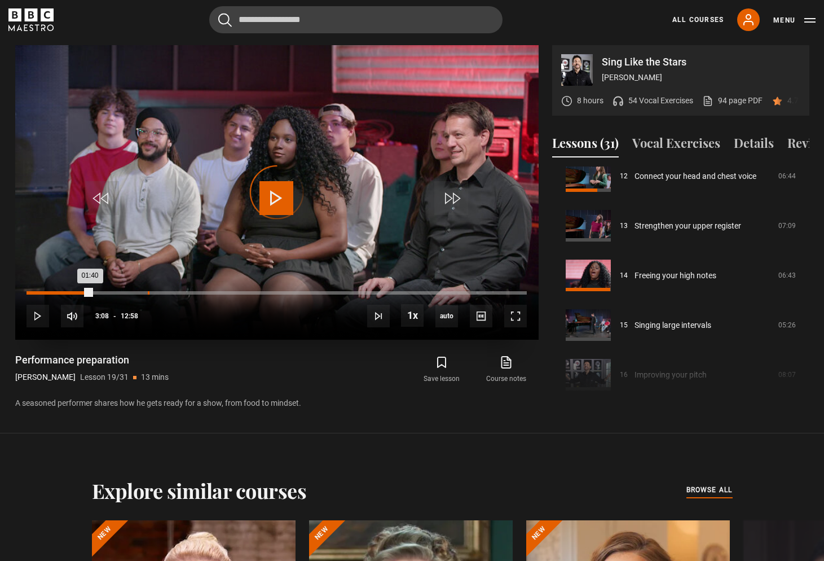
click at [148, 292] on div "03:08" at bounding box center [149, 292] width 2 height 3
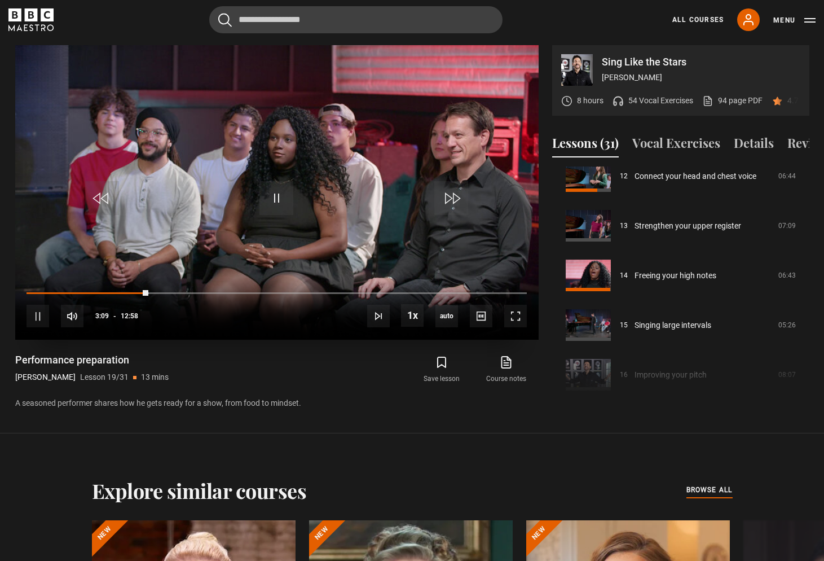
click at [201, 291] on div "10s Skip Back 10 seconds Pause 10s Skip Forward 10 seconds Loaded : 24.42% 03:0…" at bounding box center [276, 308] width 523 height 63
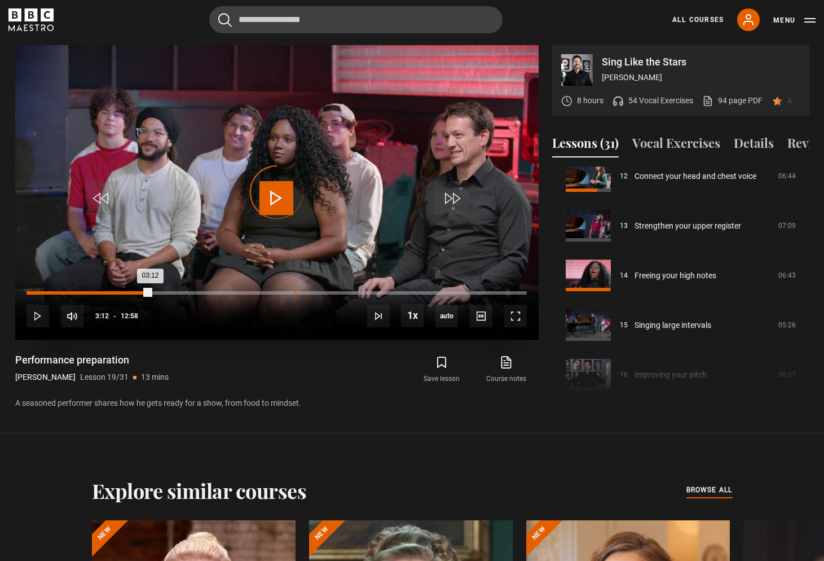
click at [295, 293] on div "06:57" at bounding box center [296, 292] width 2 height 3
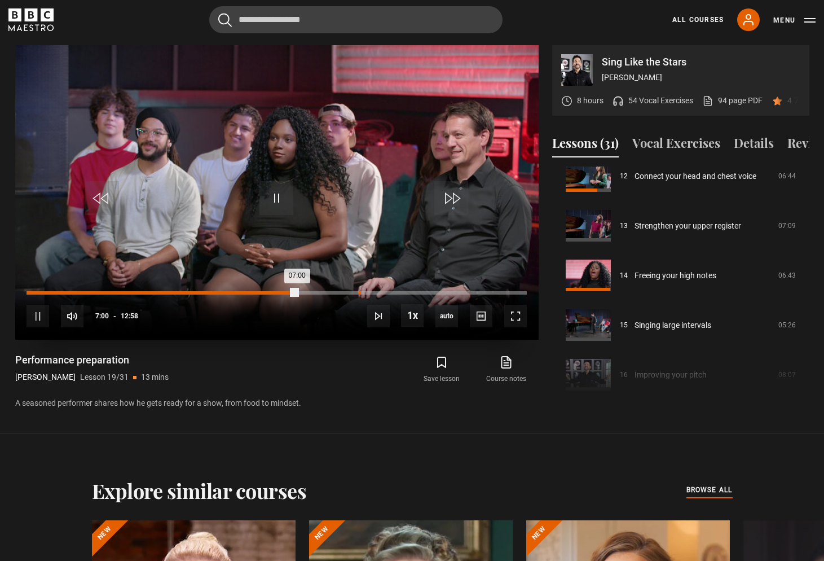
click at [359, 292] on div "08:37" at bounding box center [360, 292] width 2 height 3
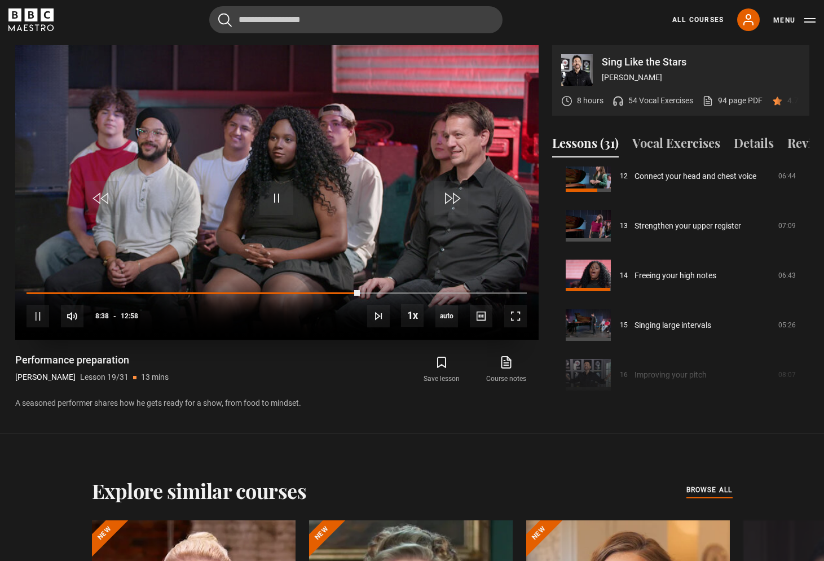
click at [433, 288] on div "10s Skip Back 10 seconds Pause 10s Skip Forward 10 seconds Loaded : 66.84% 10:4…" at bounding box center [276, 308] width 523 height 63
click at [434, 290] on div "10s Skip Back 10 seconds Pause 10s Skip Forward 10 seconds Loaded : 66.84% 10:4…" at bounding box center [276, 308] width 523 height 63
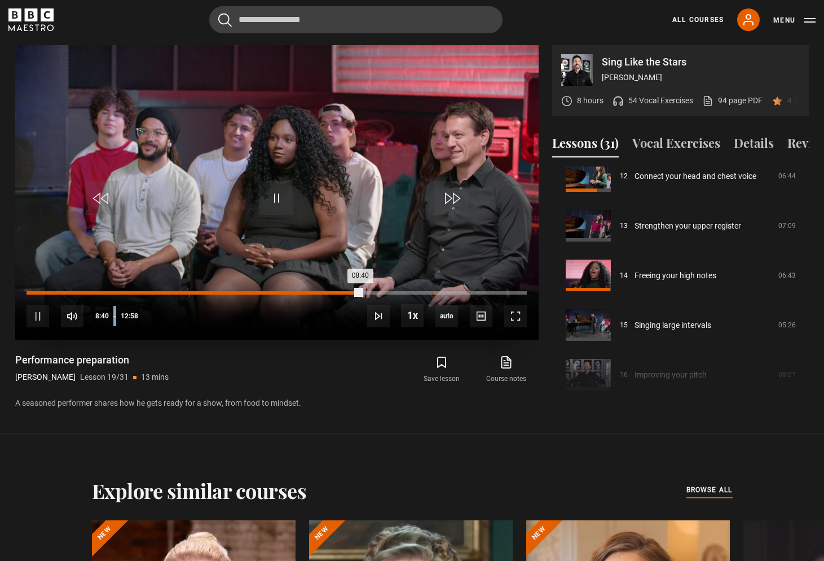
click at [435, 292] on div "Loaded : 67.48% 10:34 08:40" at bounding box center [277, 292] width 500 height 3
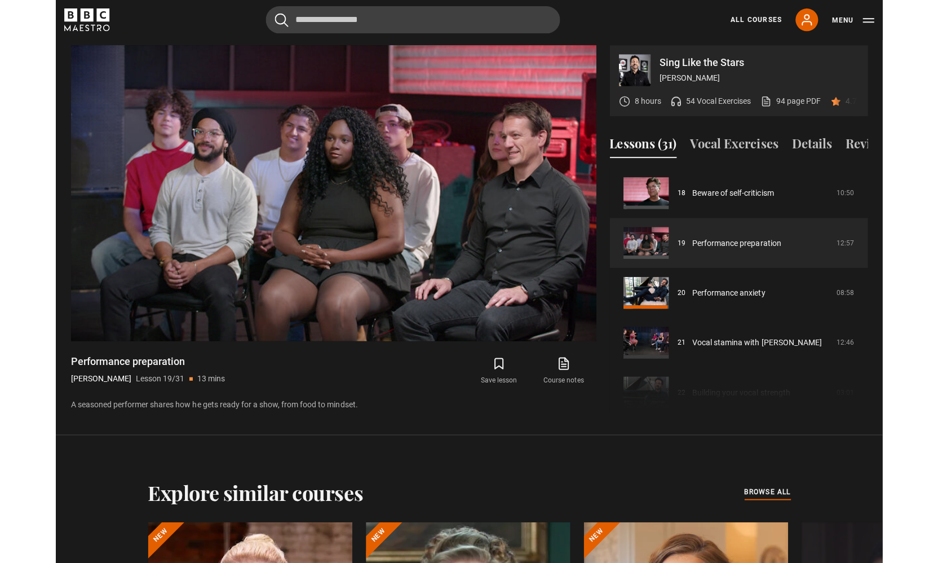
scroll to position [892, 0]
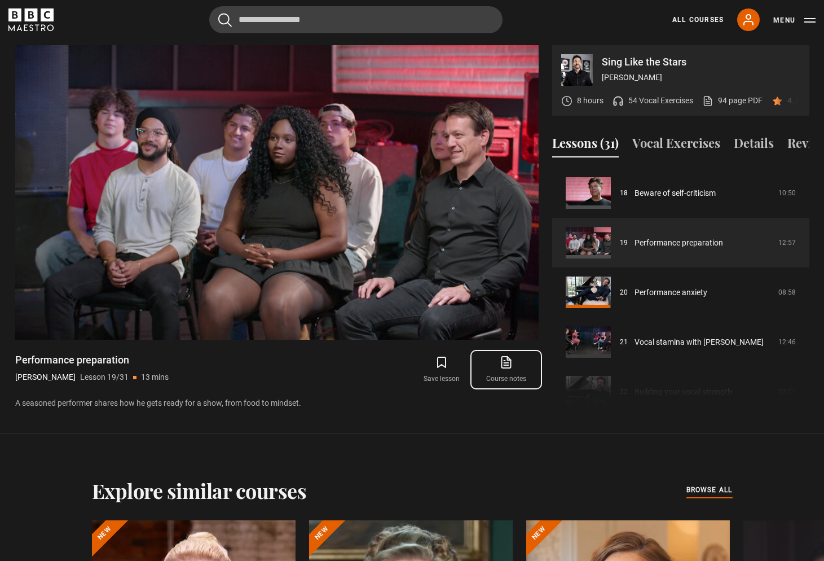
click at [509, 360] on icon at bounding box center [507, 360] width 7 height 8
click at [299, 182] on video "Video Player" at bounding box center [276, 192] width 523 height 294
